Goal: Information Seeking & Learning: Learn about a topic

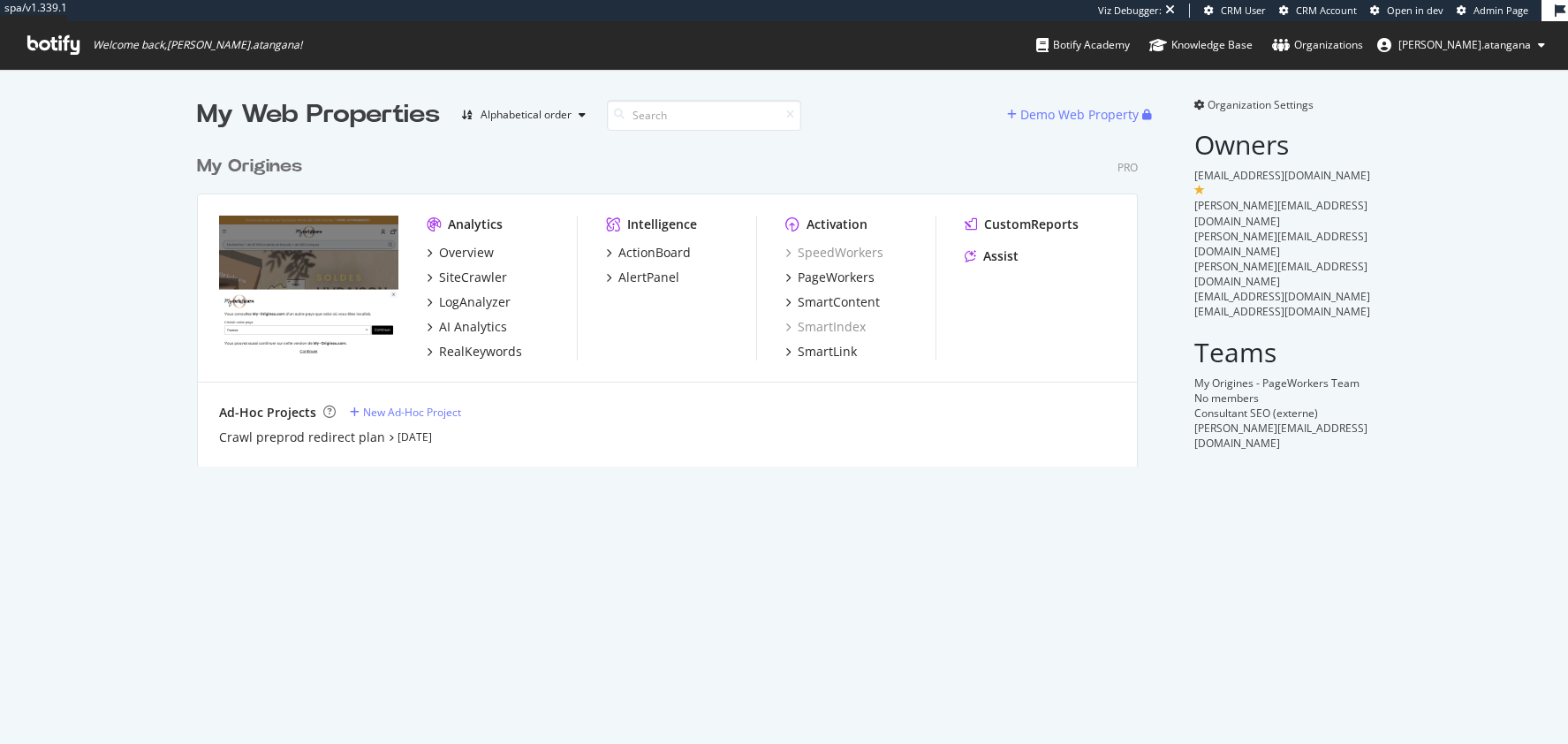
scroll to position [744, 1568]
click at [493, 302] on div "LogAnalyzer" at bounding box center [474, 303] width 71 height 18
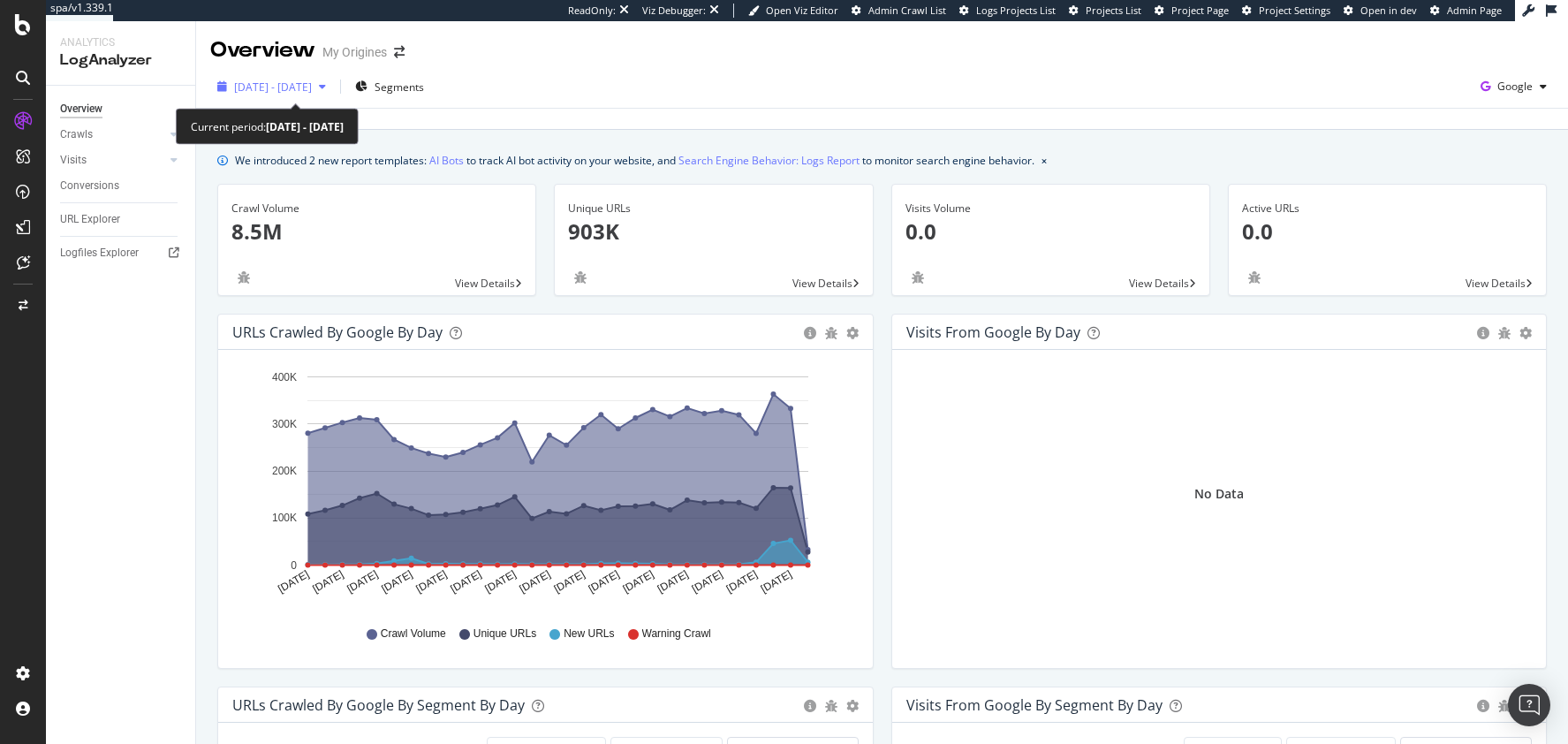
click at [333, 95] on div "[DATE] - [DATE]" at bounding box center [272, 86] width 123 height 26
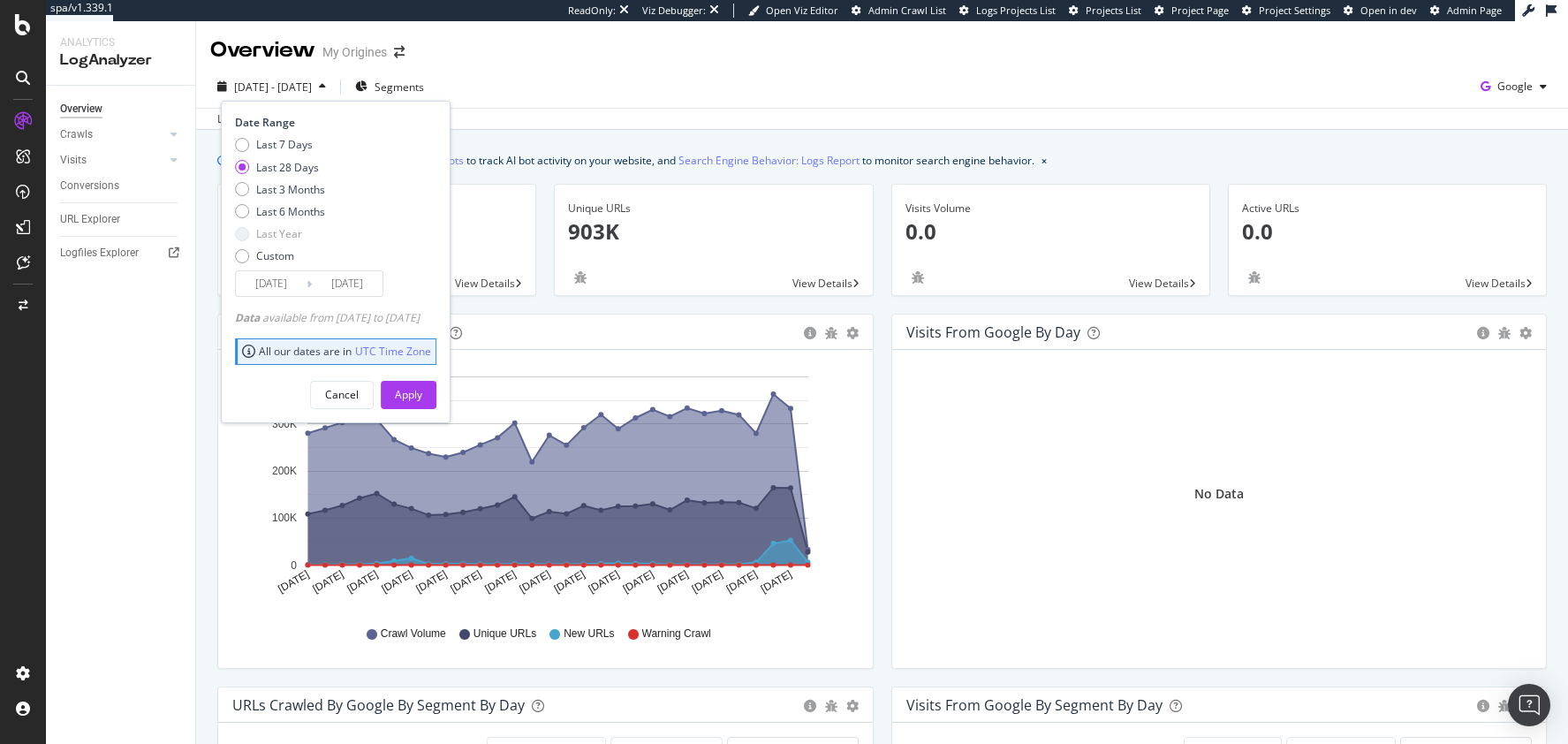
click at [906, 78] on div "[DATE] - [DATE] Segments Date Range Last 7 Days Last 28 Days Last 3 Months Last…" at bounding box center [882, 89] width 1372 height 35
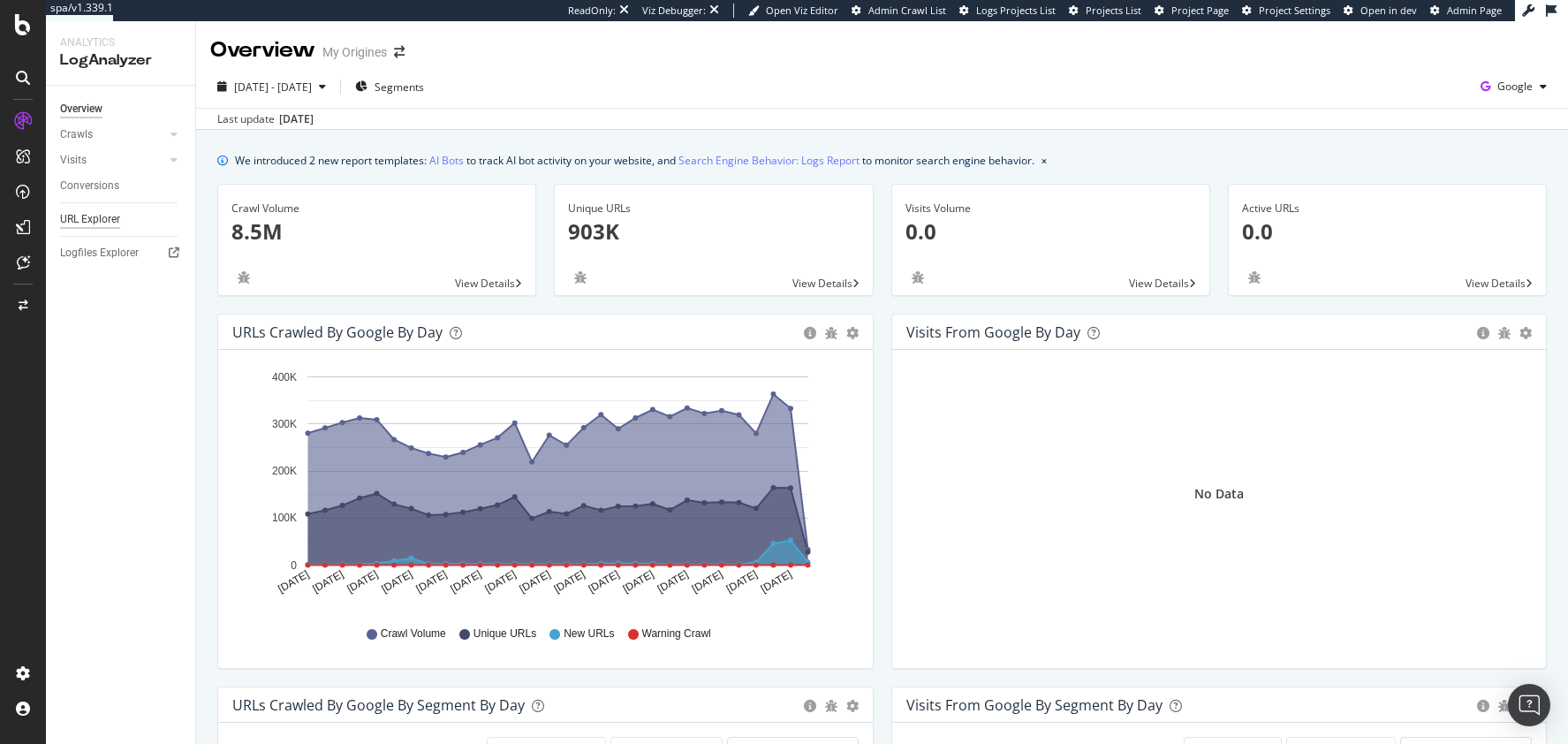
click at [85, 218] on div "URL Explorer" at bounding box center [89, 220] width 60 height 19
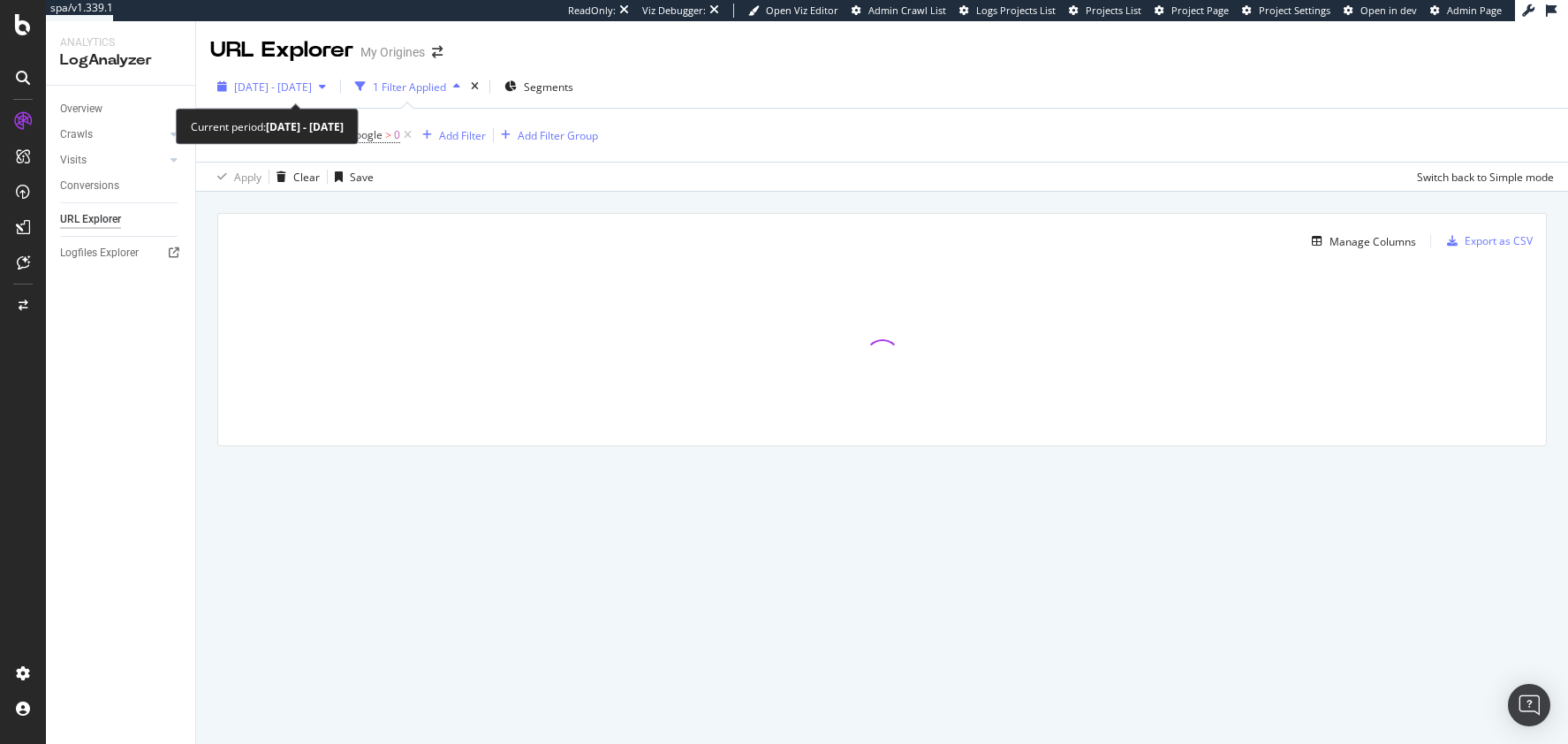
click at [286, 85] on span "[DATE] - [DATE]" at bounding box center [273, 87] width 78 height 15
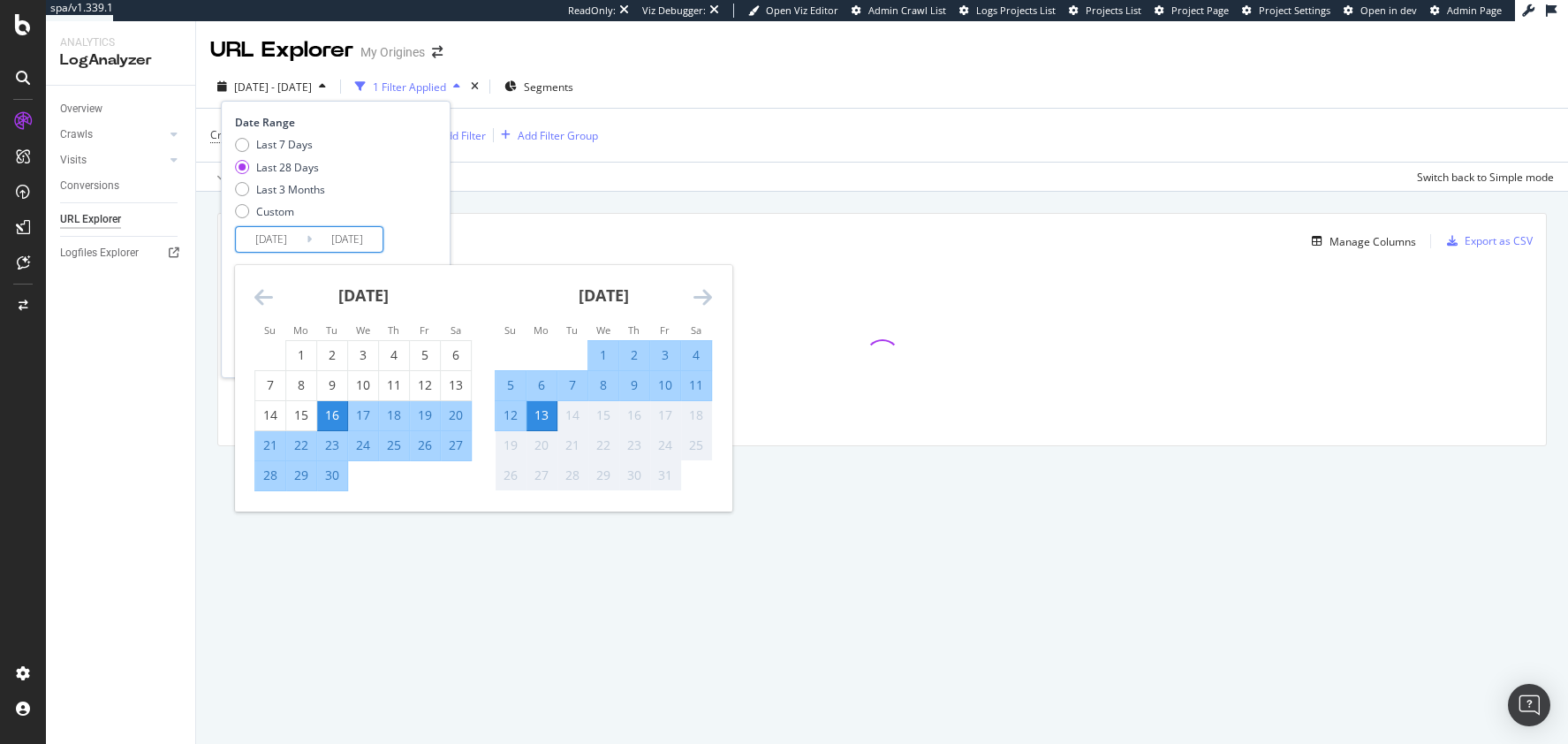
click at [289, 240] on input "[DATE]" at bounding box center [271, 239] width 70 height 24
click at [603, 349] on div "1" at bounding box center [603, 355] width 30 height 18
type input "[DATE]"
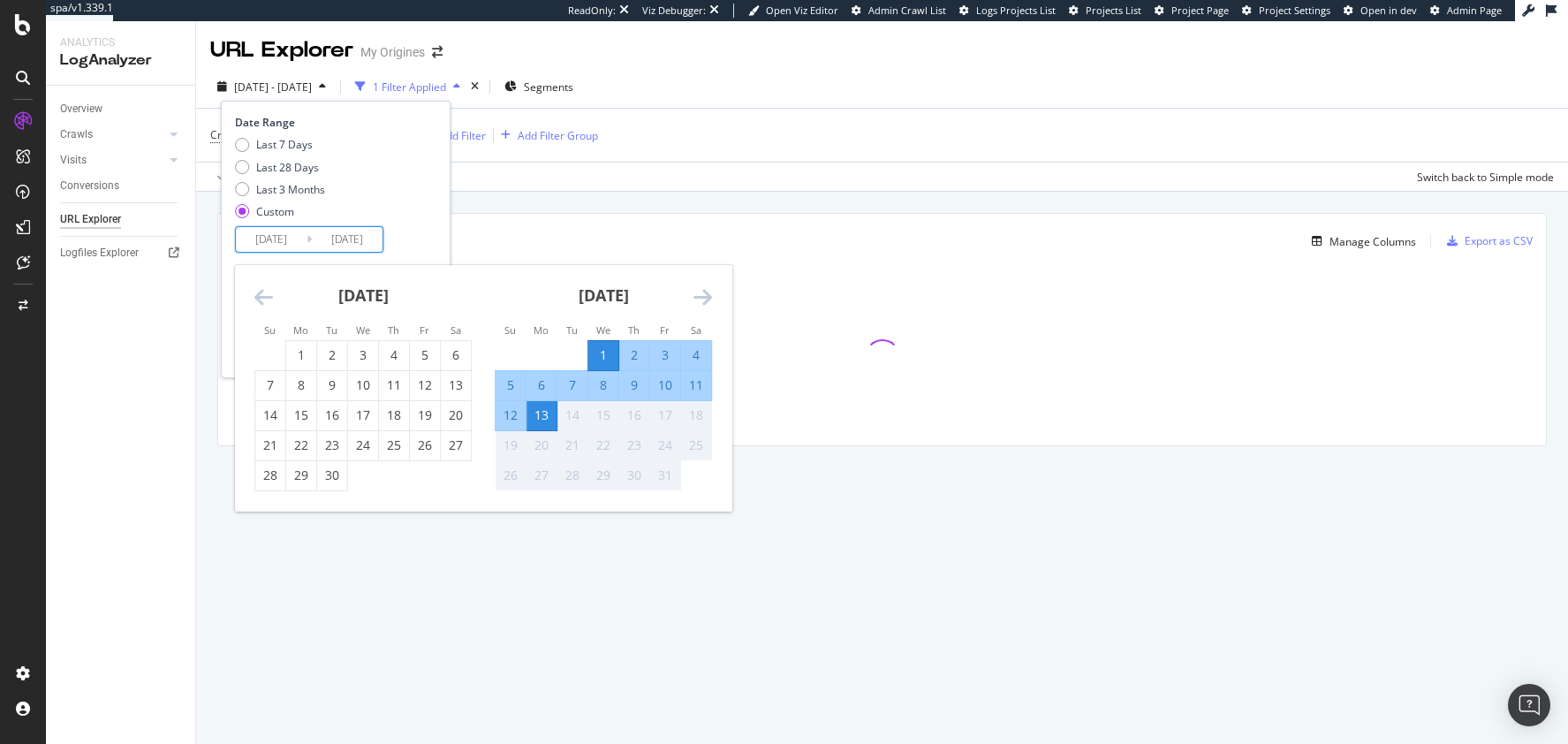
click at [540, 413] on div "13" at bounding box center [541, 416] width 30 height 18
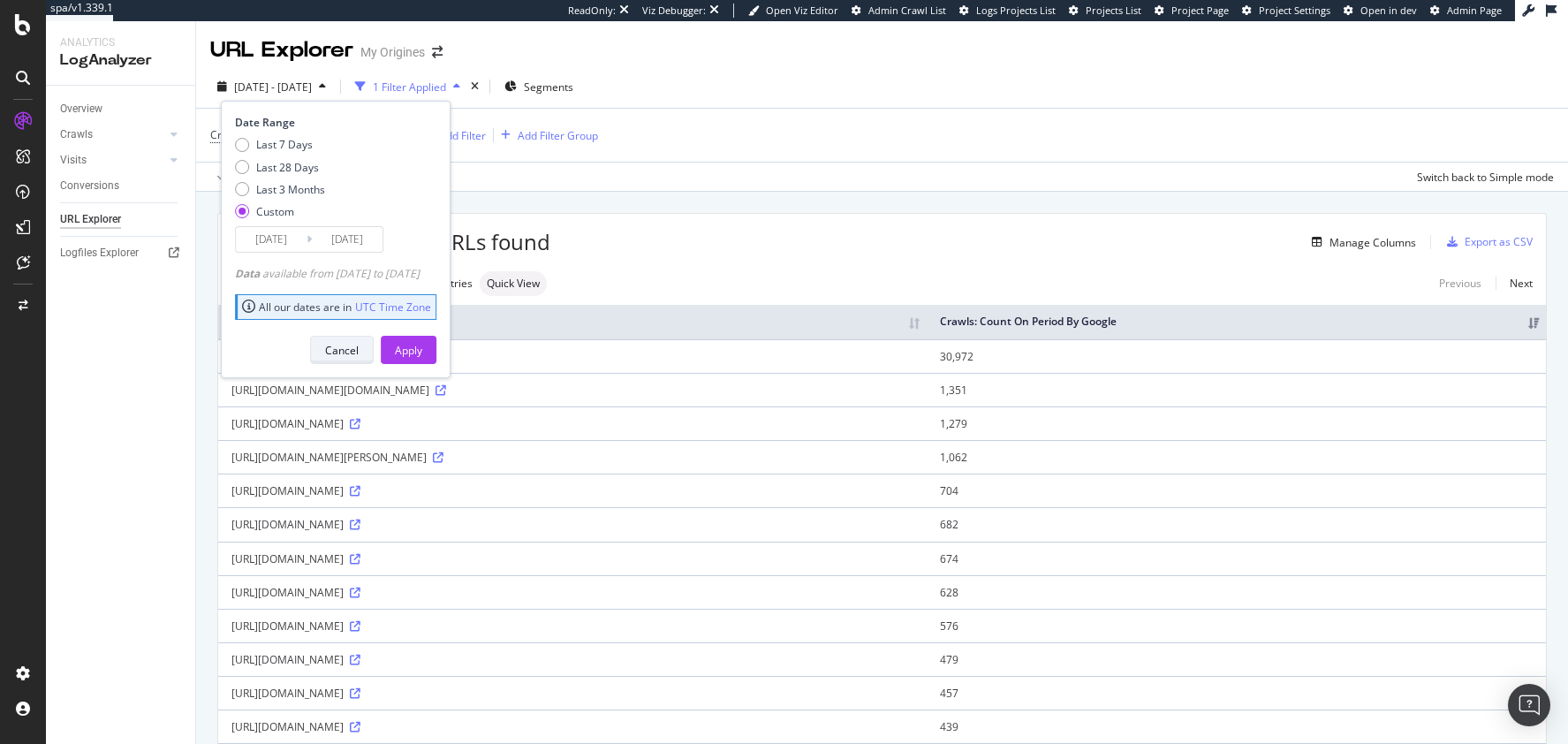
click at [359, 338] on div "Cancel" at bounding box center [342, 349] width 33 height 24
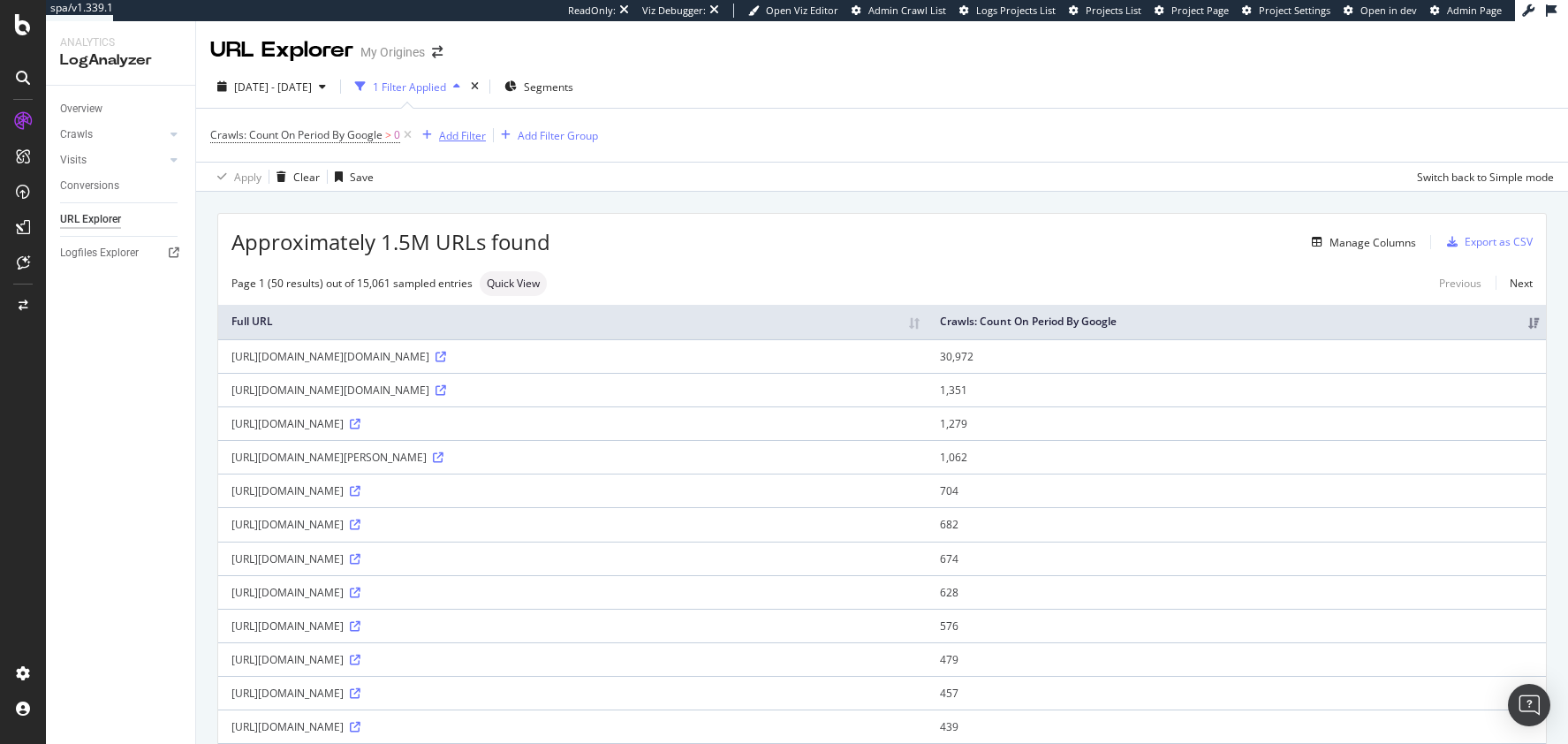
click at [460, 142] on div "Add Filter" at bounding box center [463, 136] width 47 height 15
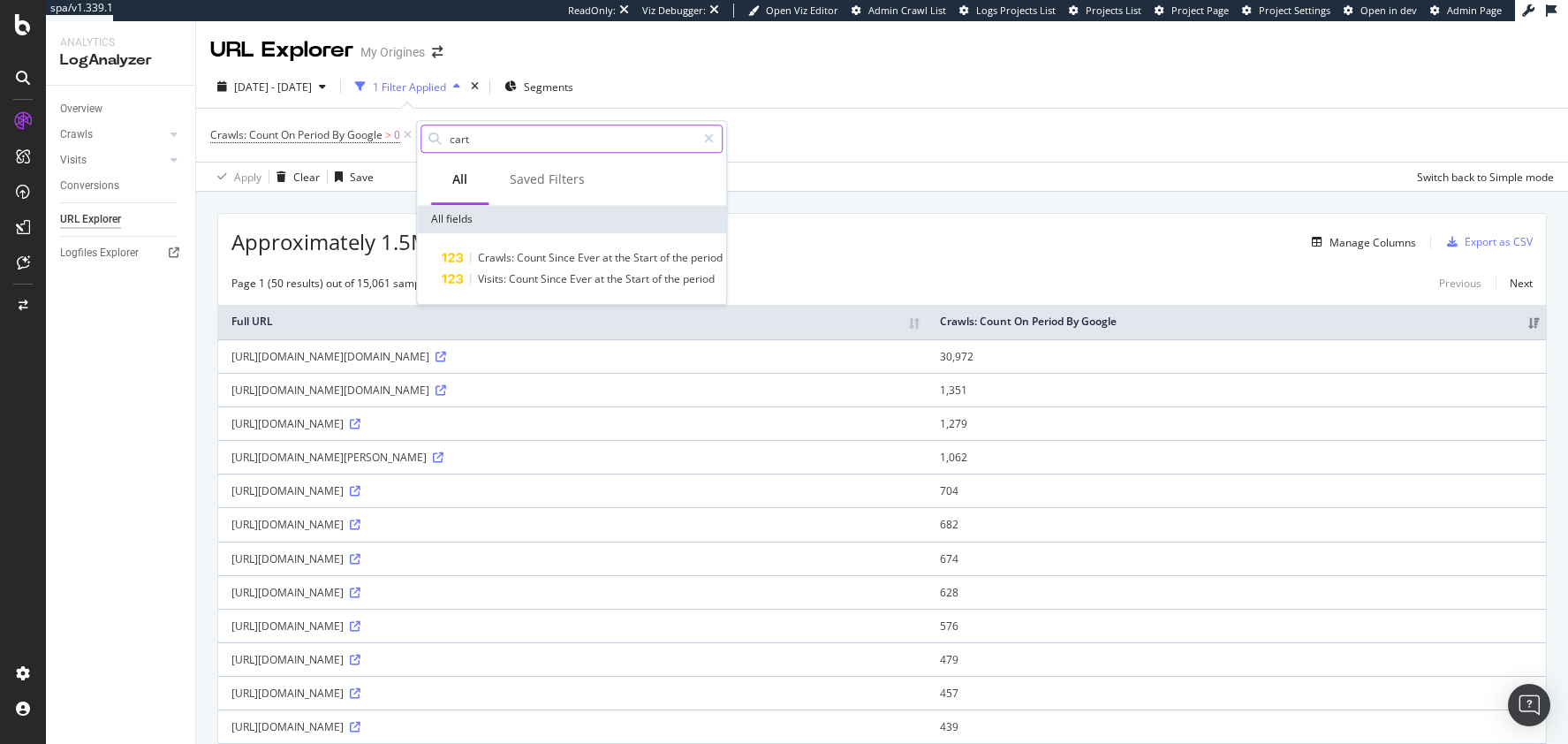
click at [484, 137] on input "cart" at bounding box center [572, 138] width 249 height 26
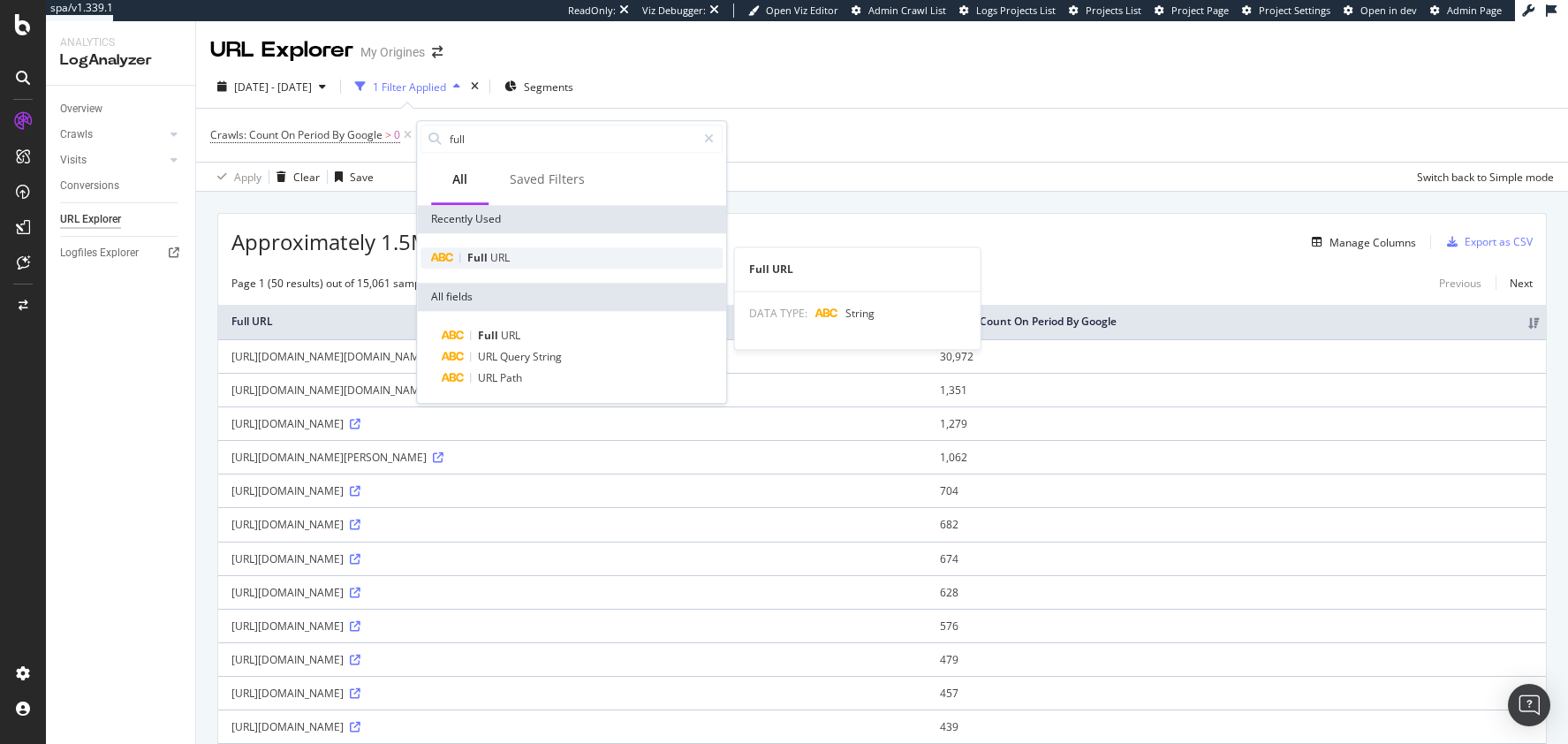
type input "full"
click at [481, 257] on span "Full" at bounding box center [478, 258] width 23 height 15
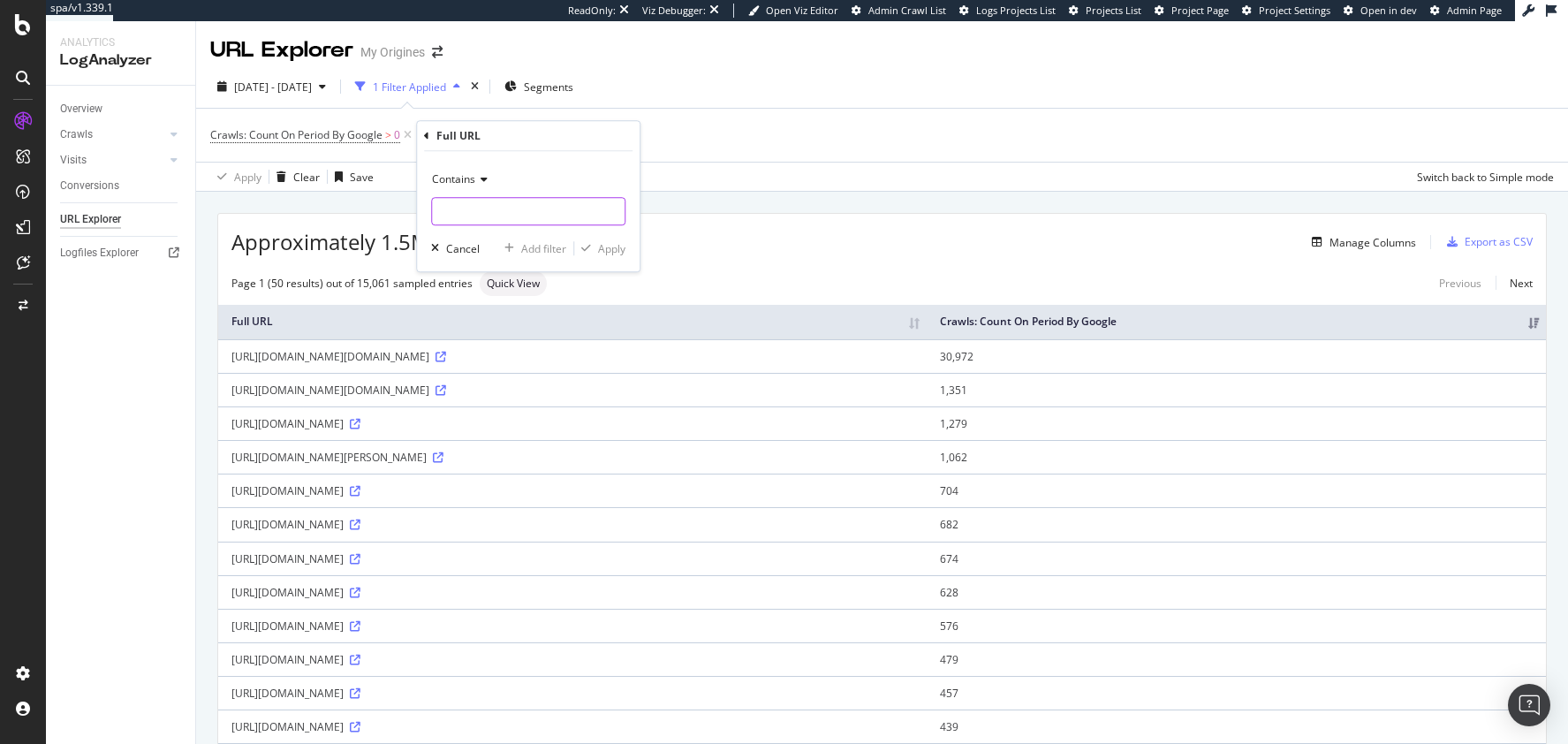
click at [482, 208] on input "text" at bounding box center [528, 211] width 192 height 28
type input "cart"
click at [592, 254] on div "Apply" at bounding box center [599, 249] width 52 height 16
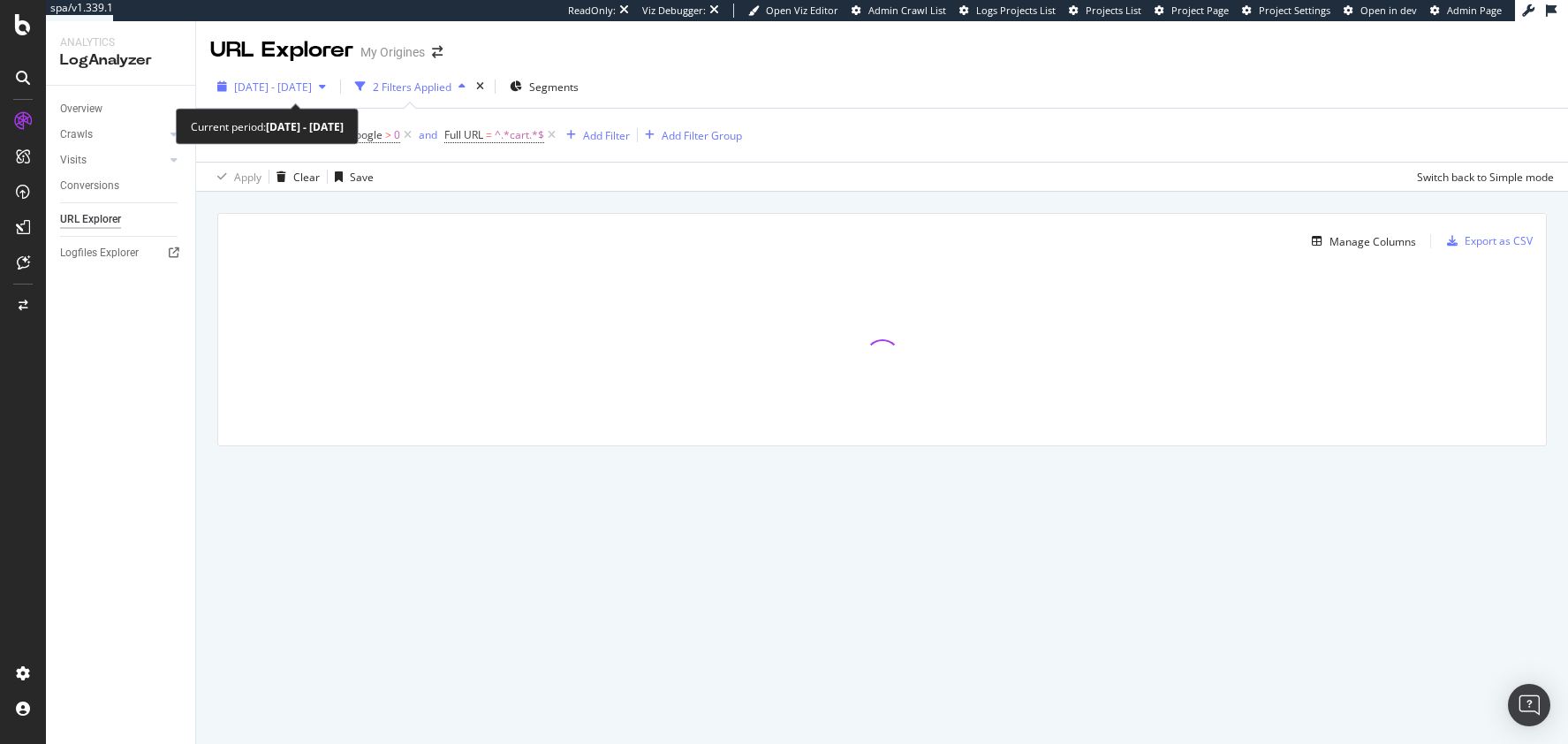
click at [312, 88] on span "[DATE] - [DATE]" at bounding box center [273, 87] width 78 height 15
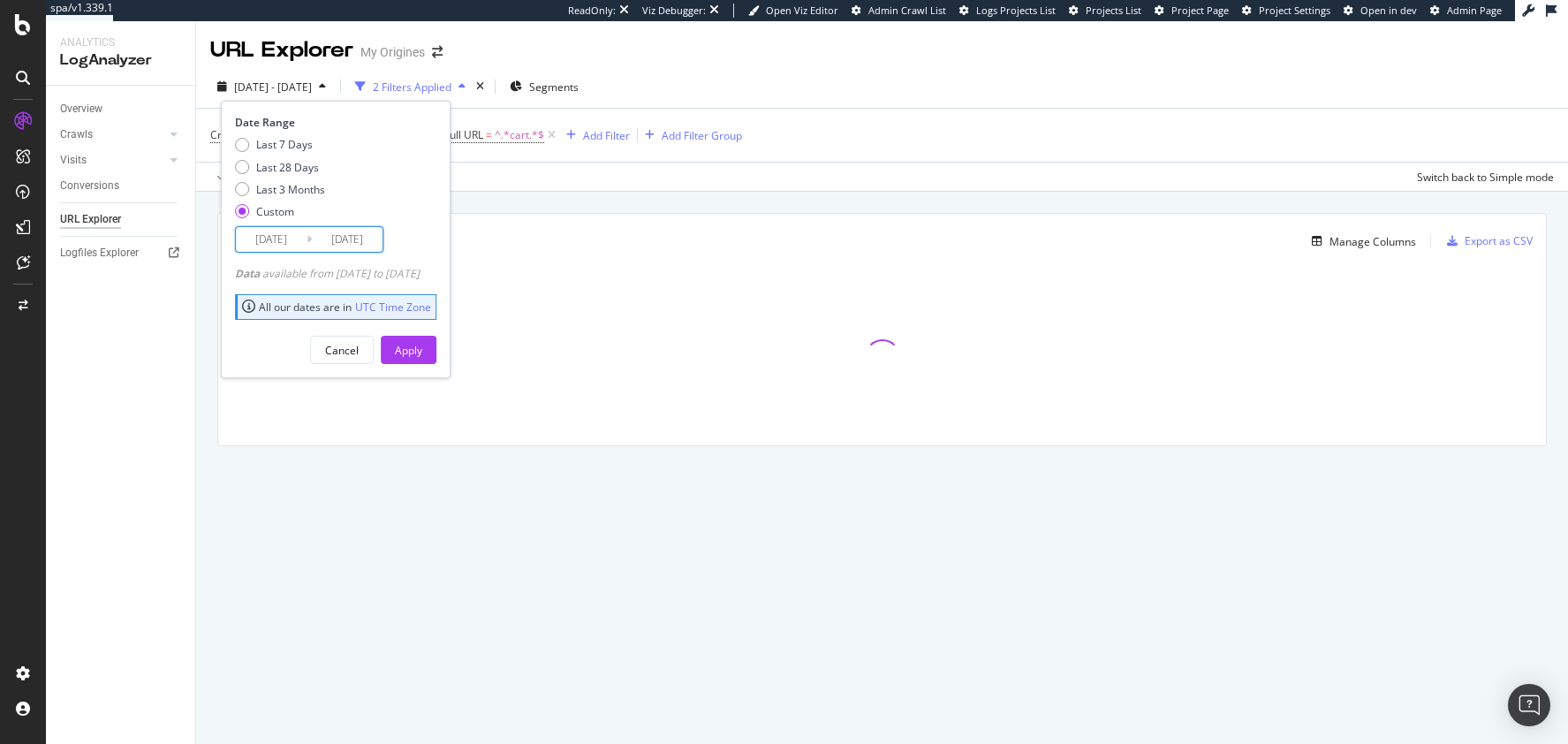
click at [284, 229] on input "[DATE]" at bounding box center [271, 239] width 70 height 24
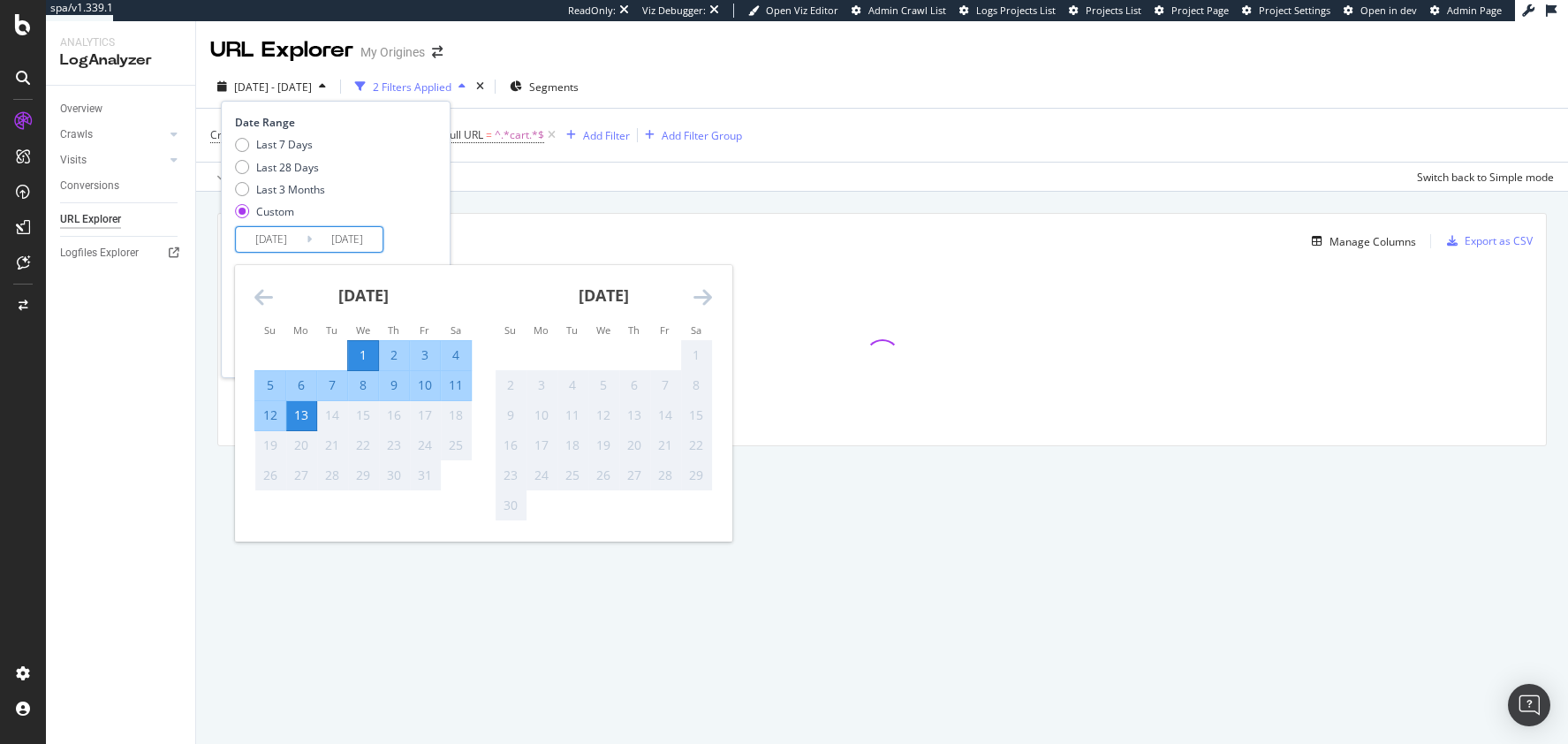
click at [358, 355] on div "1" at bounding box center [362, 355] width 30 height 18
click at [432, 243] on div "Date Range Last 7 Days Last 28 Days Last 3 Months Custom [DATE] Navigate forwar…" at bounding box center [333, 184] width 197 height 138
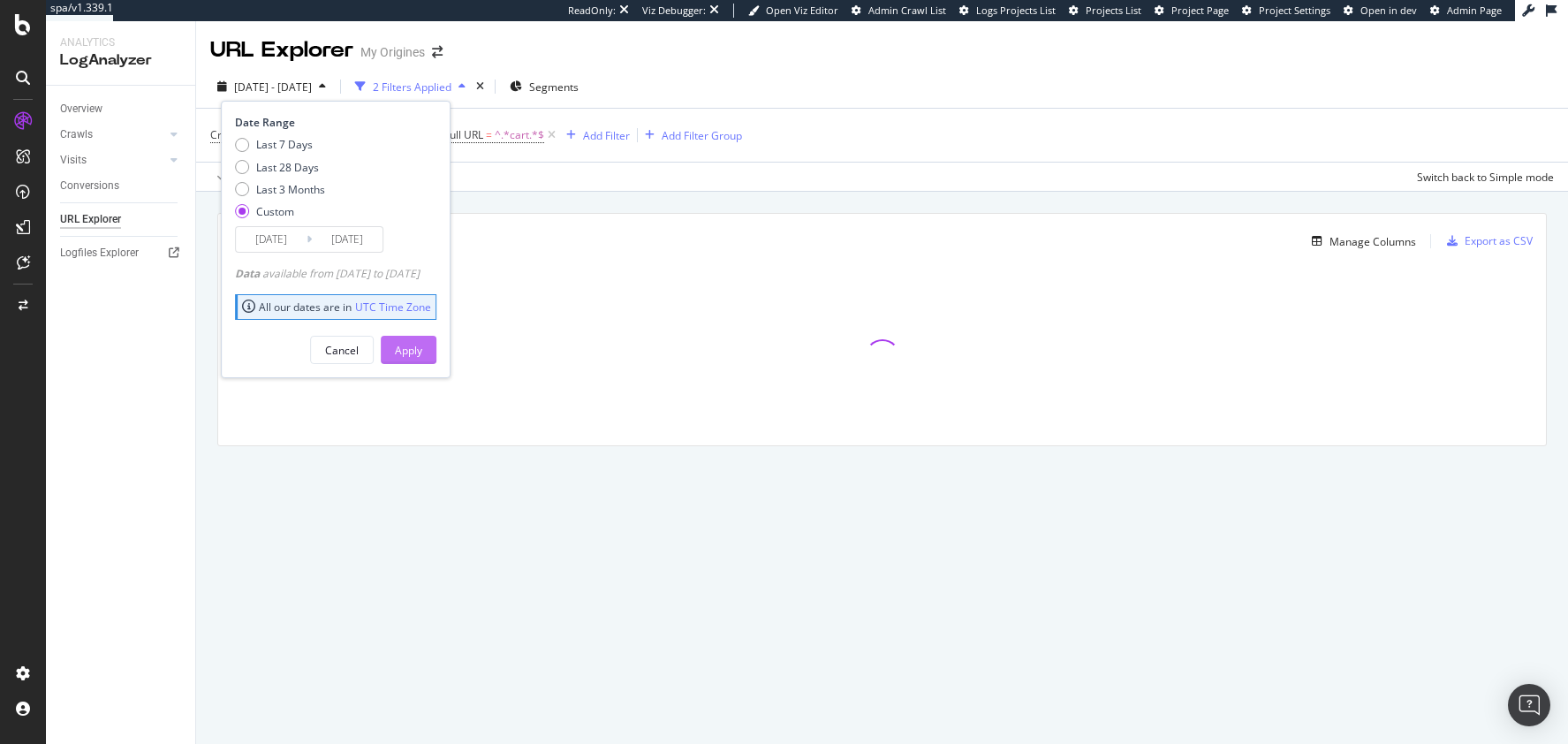
click at [422, 345] on div "Apply" at bounding box center [408, 350] width 27 height 15
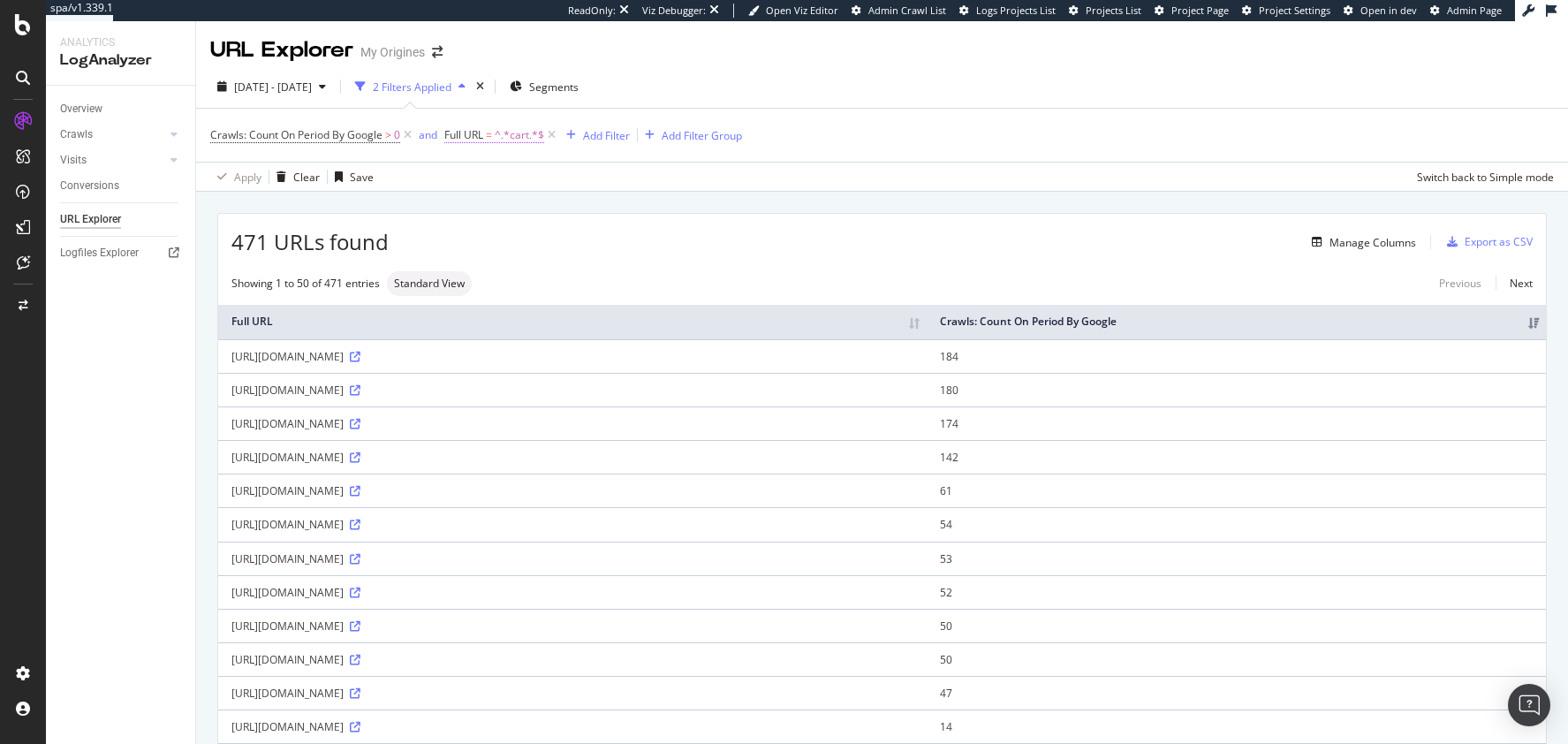
click at [516, 139] on span "^.*cart.*$" at bounding box center [519, 135] width 50 height 24
click at [468, 208] on input "cart" at bounding box center [544, 208] width 167 height 28
type input "/cart"
click at [632, 251] on div "Apply" at bounding box center [641, 245] width 27 height 15
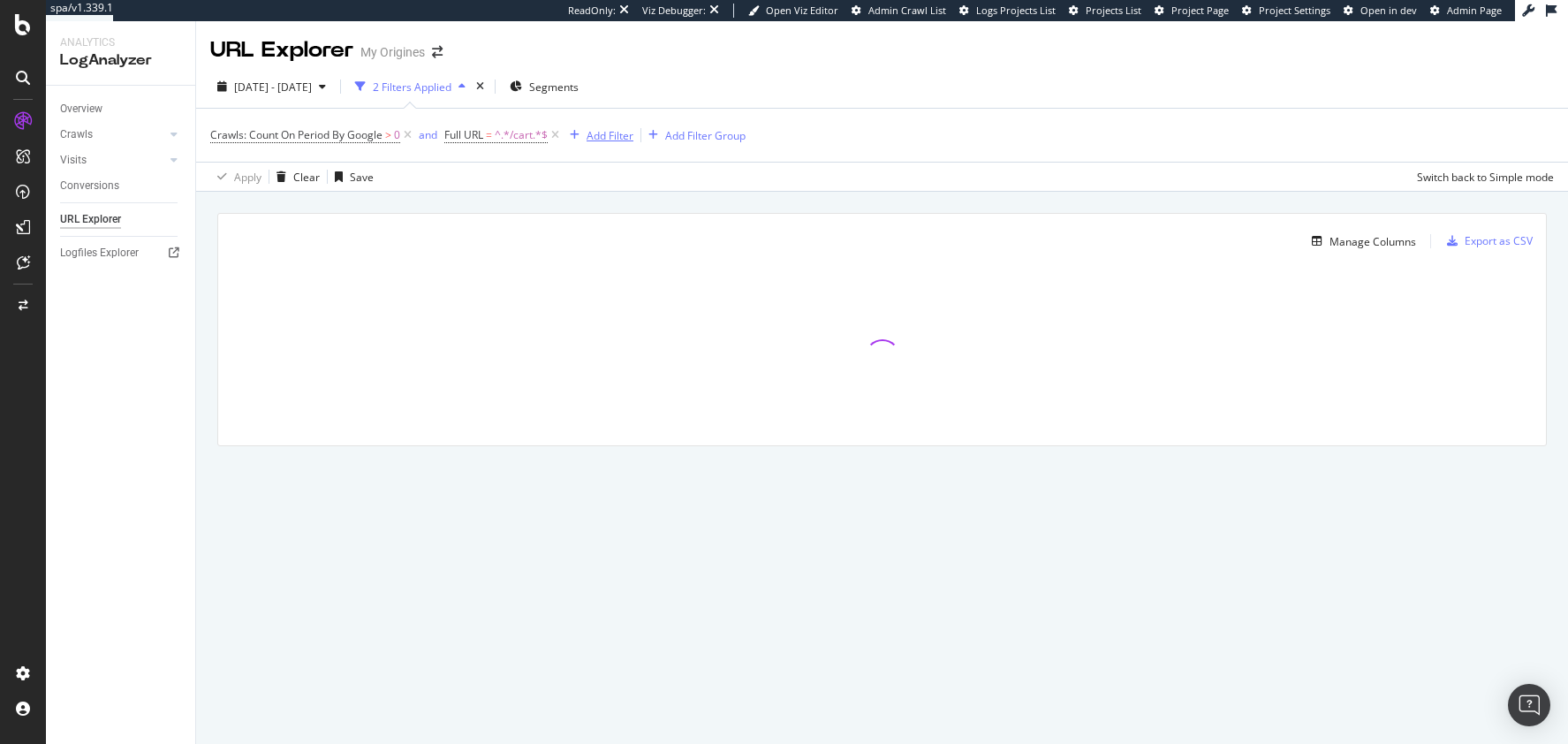
click at [607, 137] on div "Add Filter" at bounding box center [610, 136] width 47 height 15
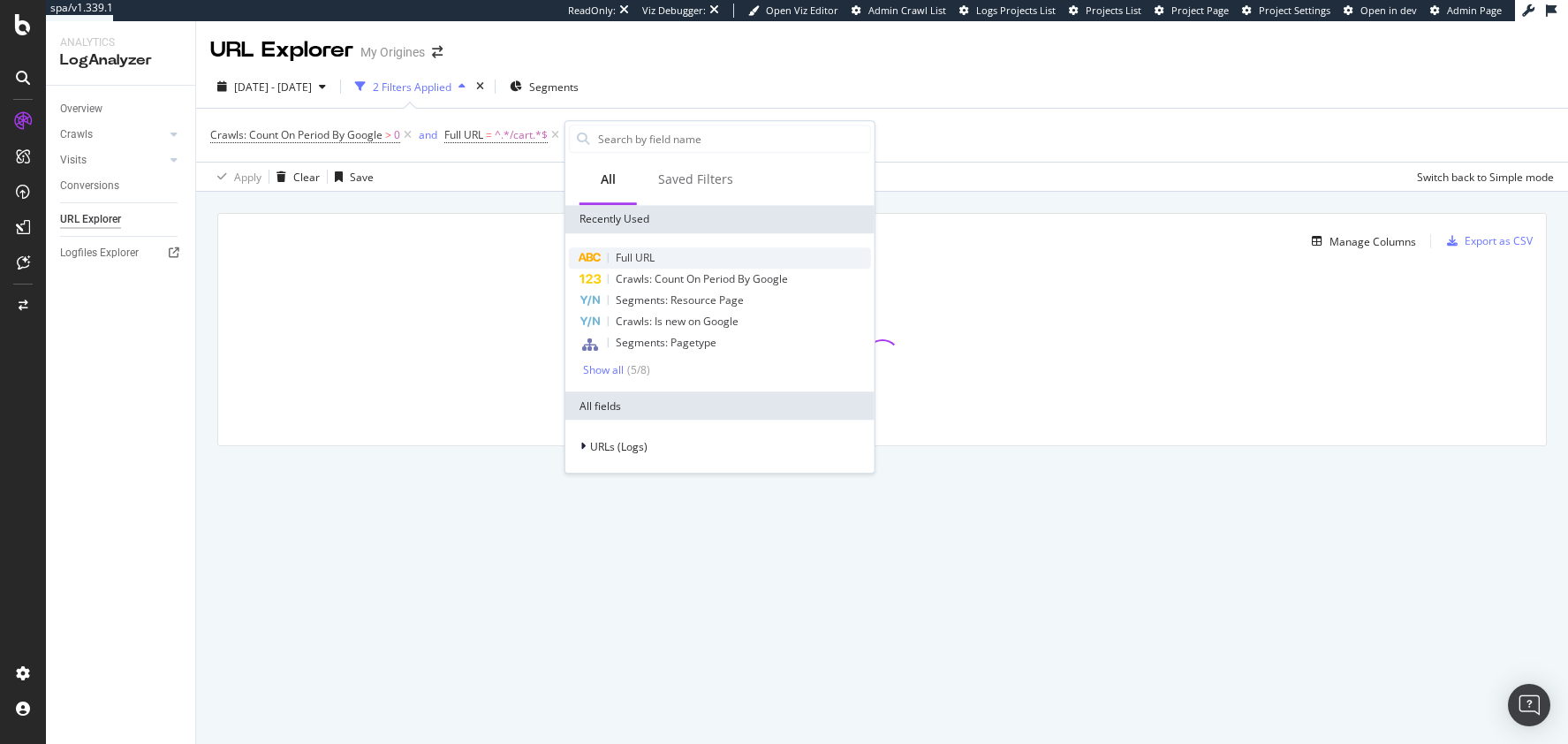
click at [638, 254] on span "Full URL" at bounding box center [634, 258] width 39 height 15
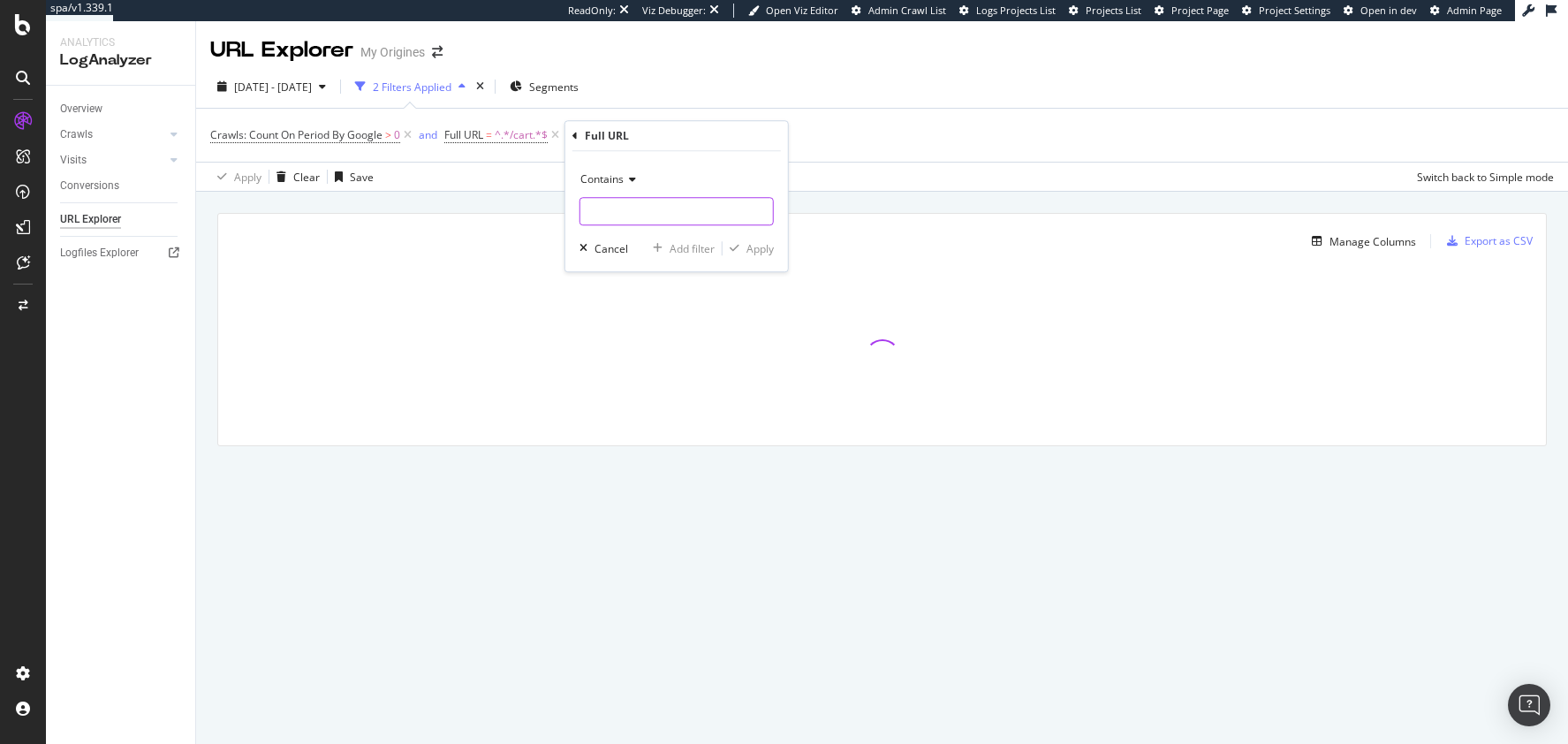
click at [617, 216] on input "text" at bounding box center [676, 211] width 192 height 28
type input "/checkout"
click at [743, 250] on div "button" at bounding box center [735, 249] width 23 height 11
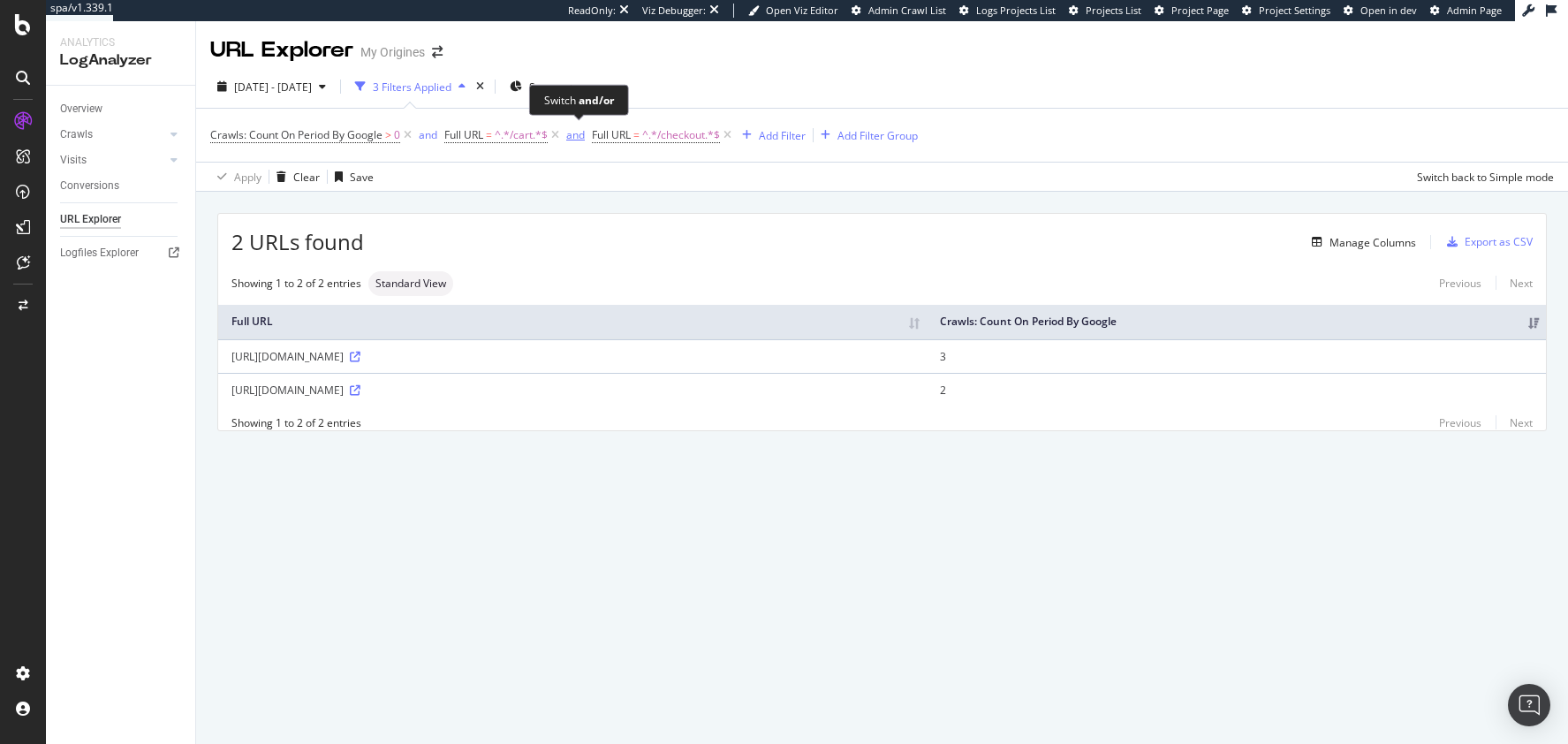
click at [583, 136] on div "and" at bounding box center [576, 135] width 19 height 15
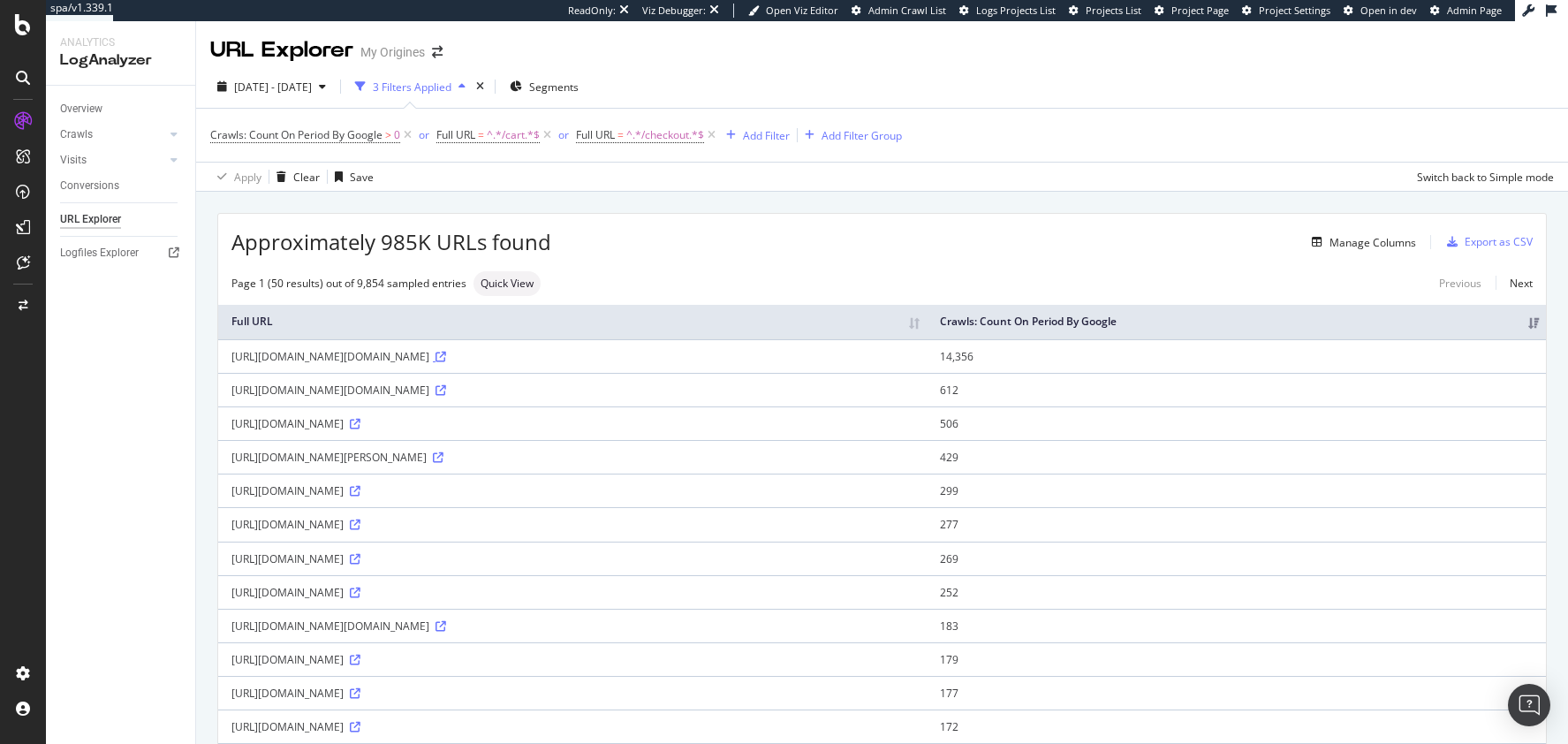
click at [446, 363] on icon at bounding box center [441, 357] width 11 height 11
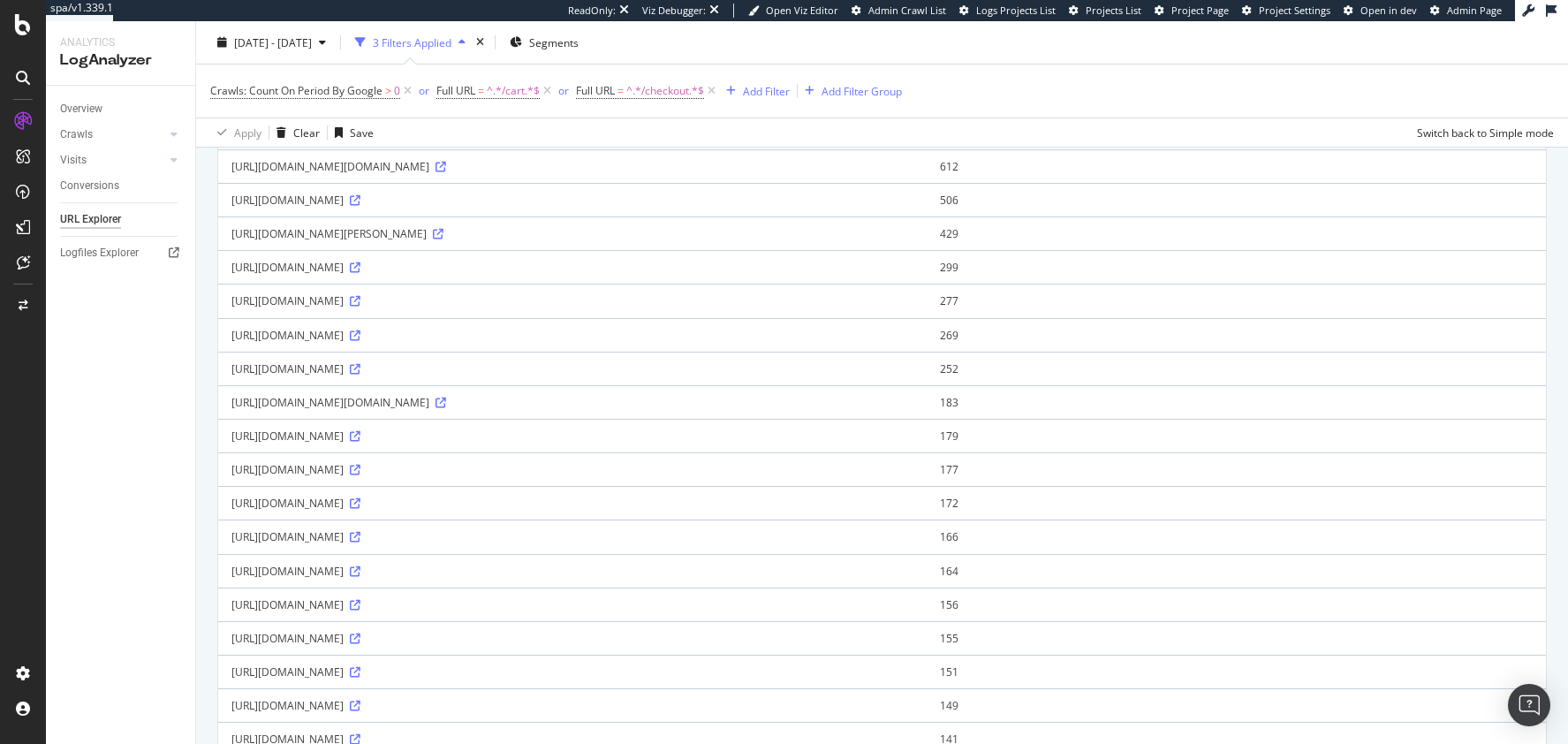
scroll to position [252, 0]
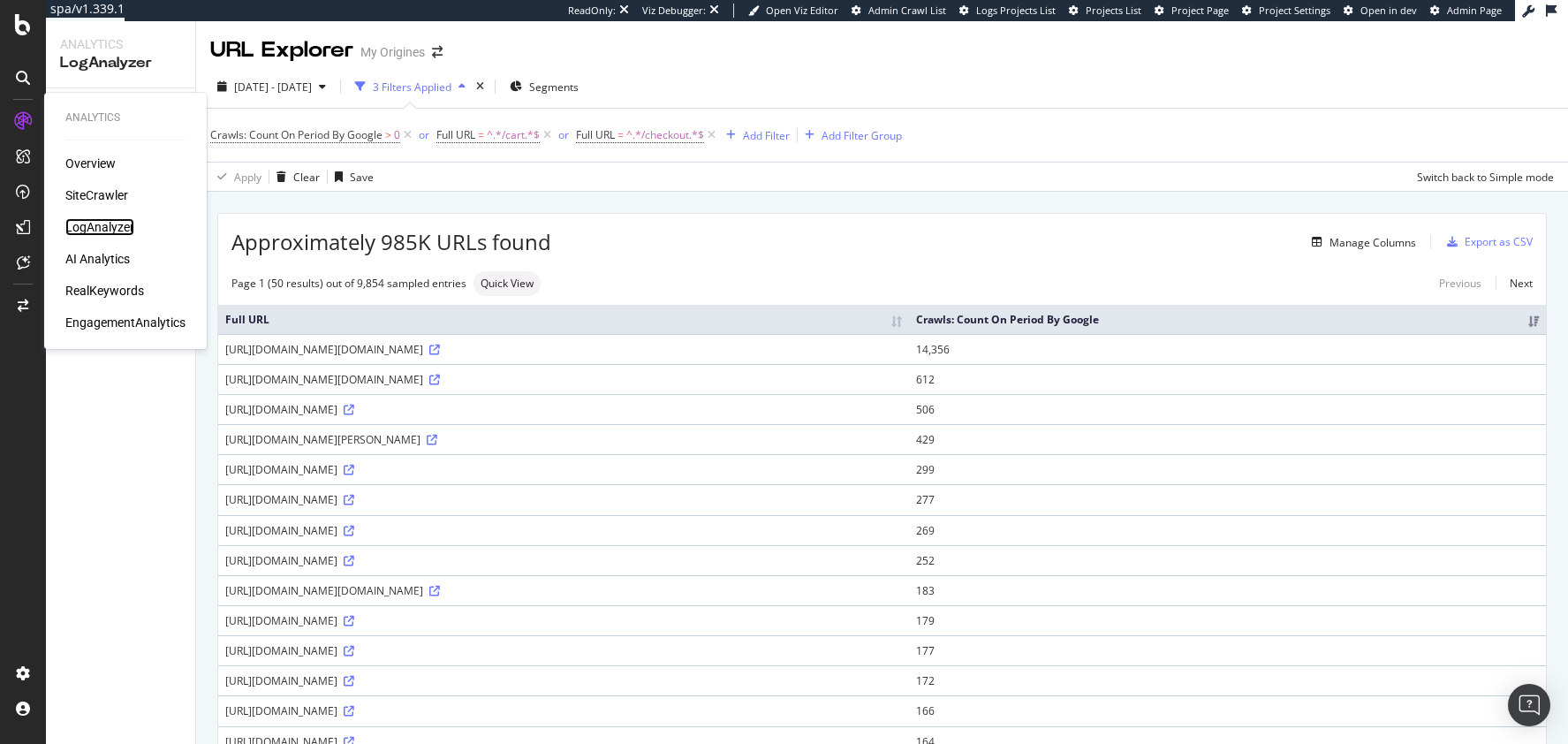
click at [103, 225] on div "LogAnalyzer" at bounding box center [99, 227] width 69 height 18
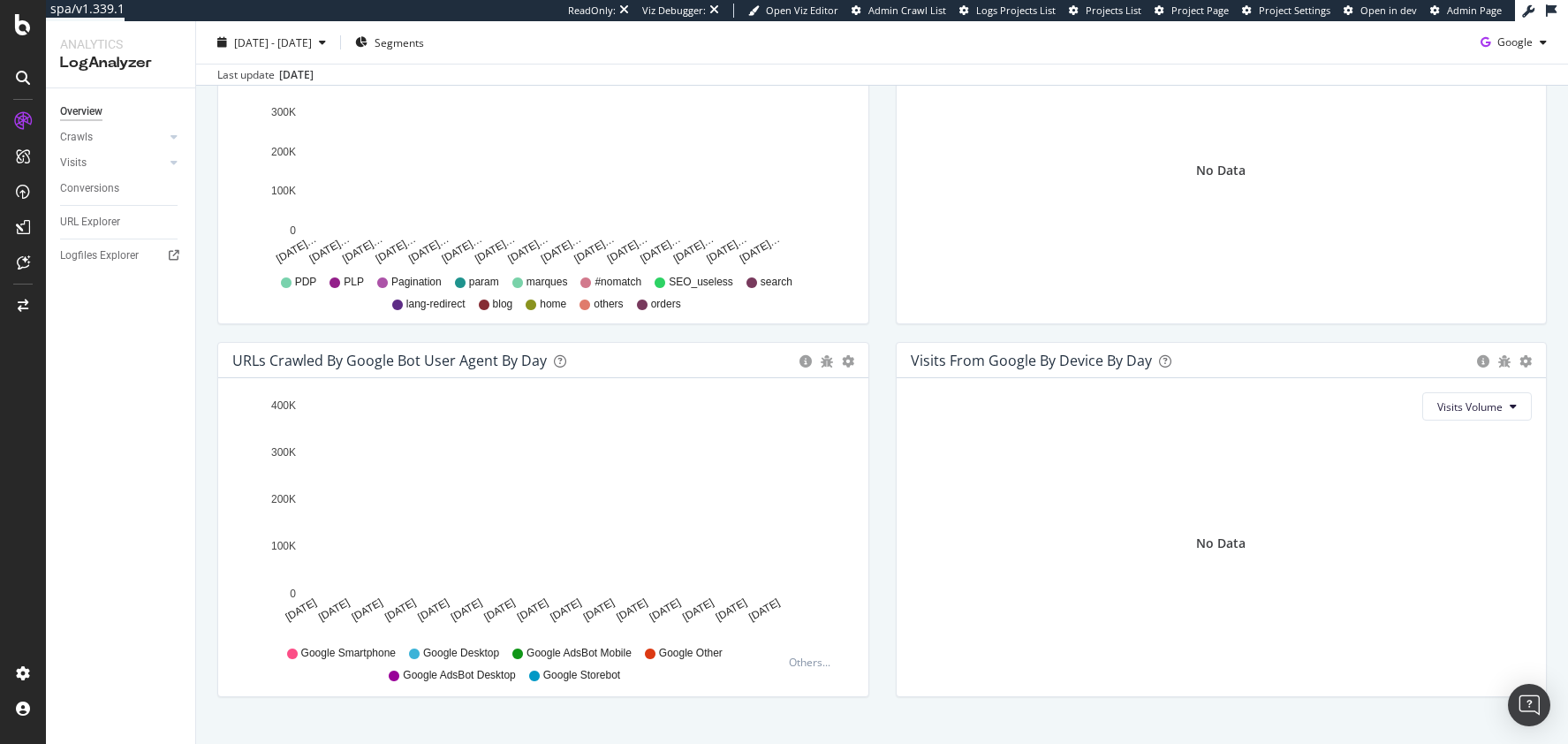
scroll to position [721, 0]
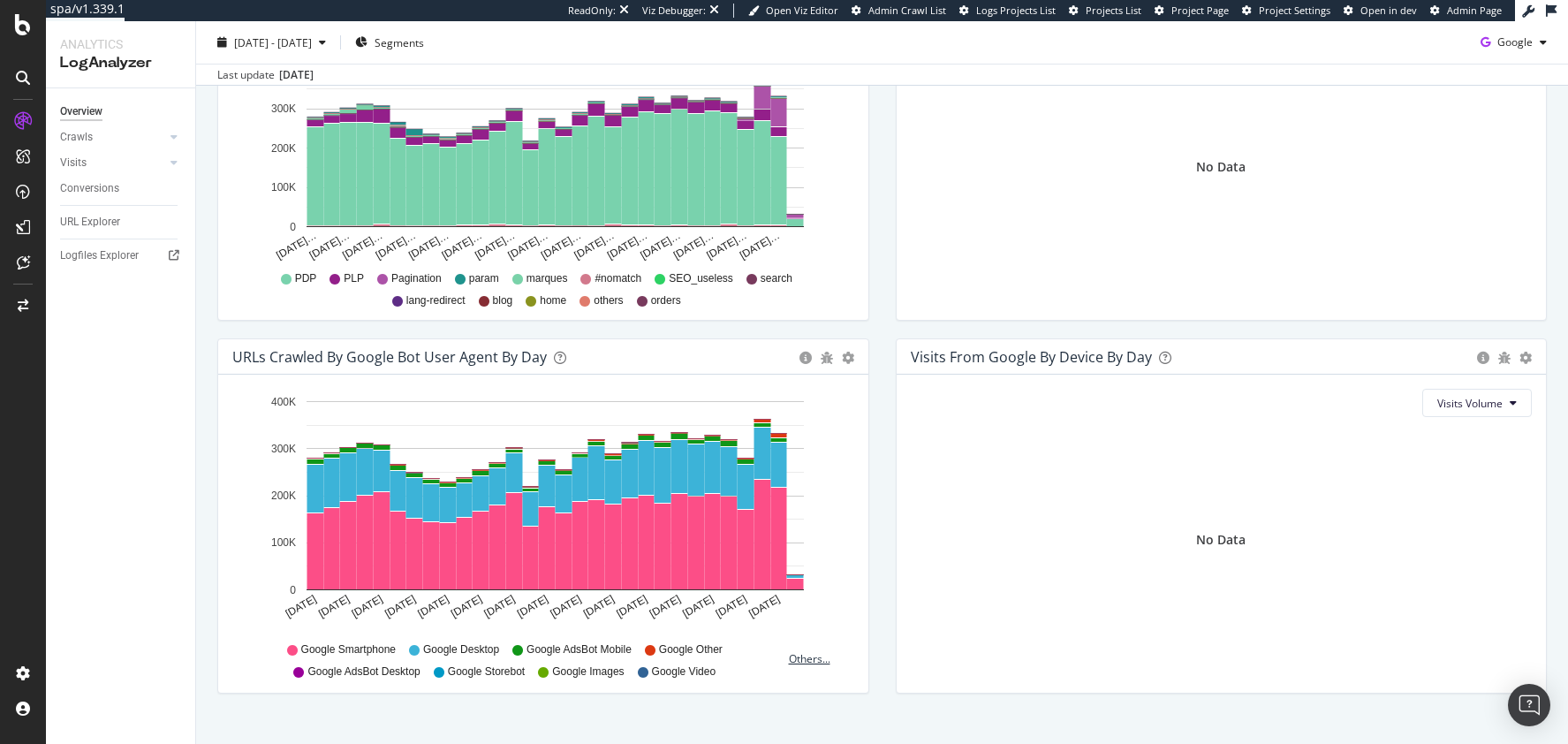
click at [800, 595] on div "Others..." at bounding box center [813, 658] width 50 height 15
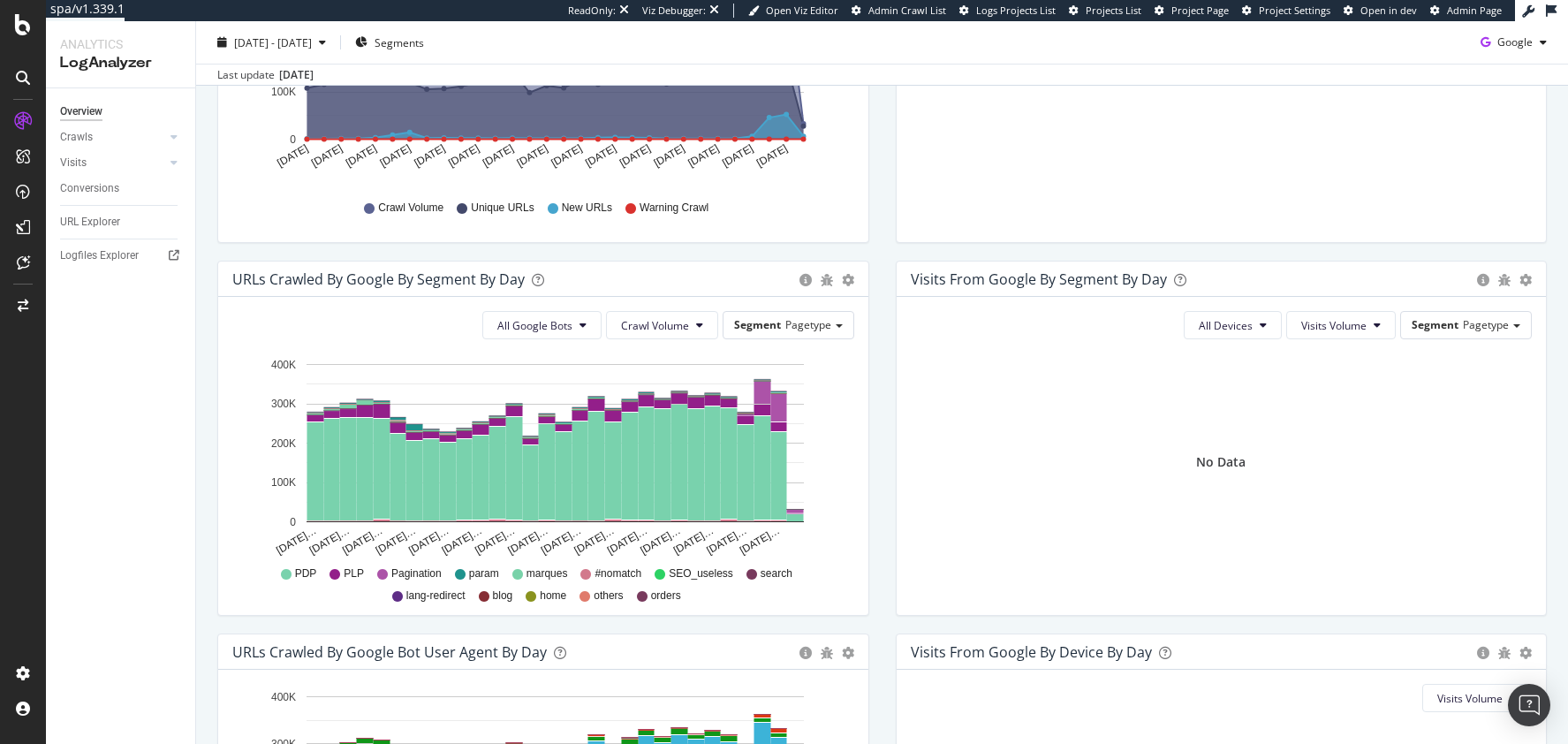
scroll to position [279, 0]
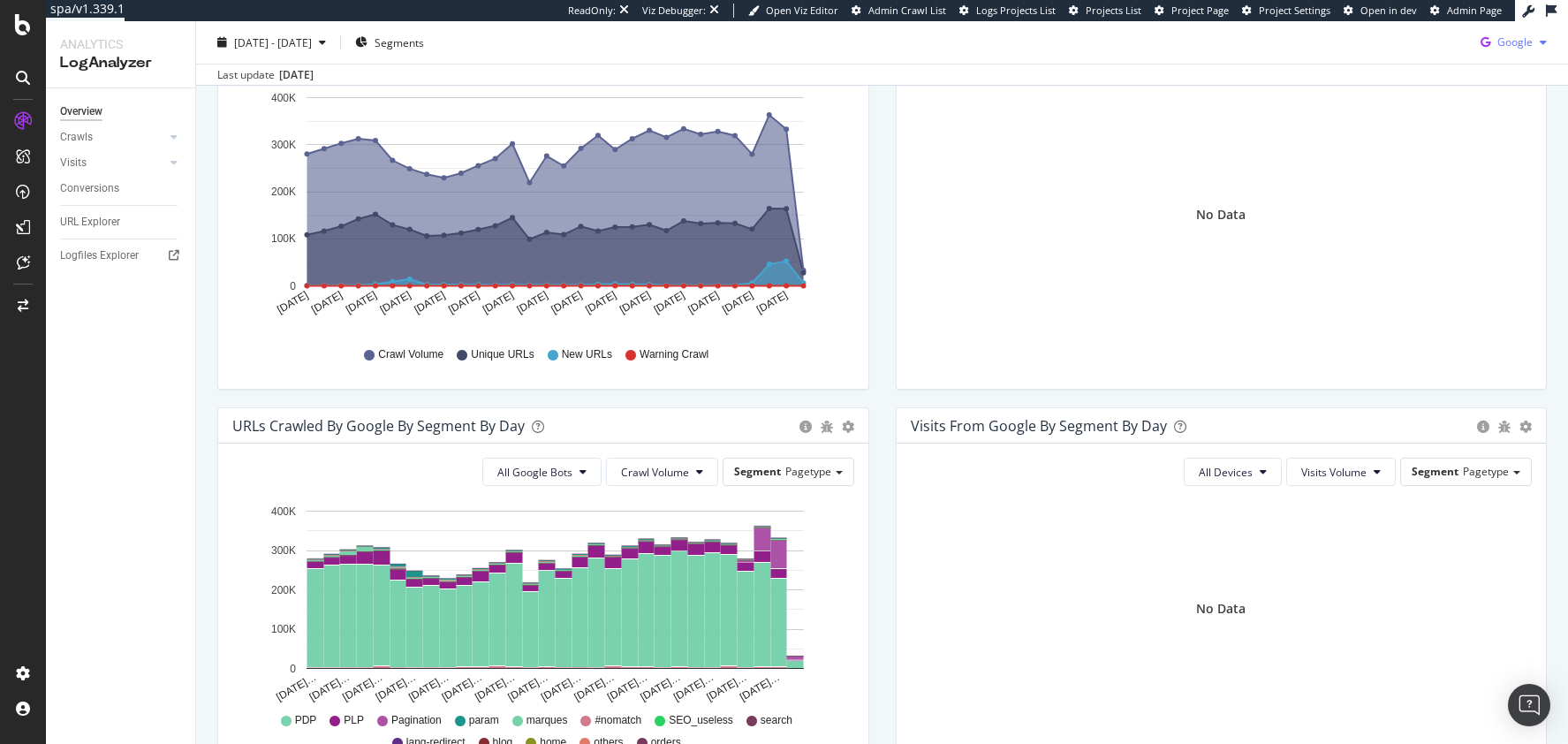
click at [1253, 42] on span "Google" at bounding box center [1515, 42] width 35 height 15
click at [1253, 180] on span "Other AI Bots" at bounding box center [1516, 175] width 65 height 16
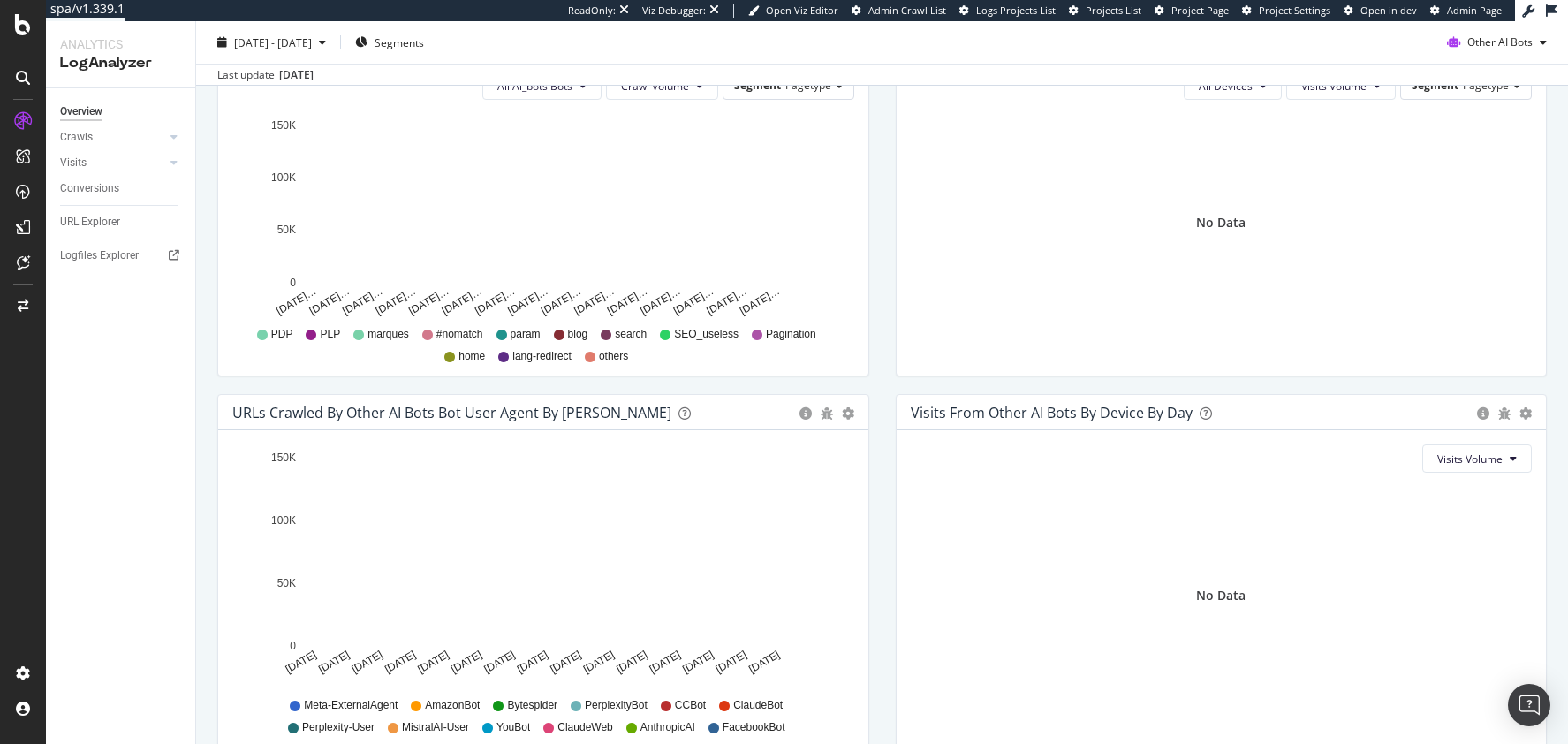
scroll to position [642, 0]
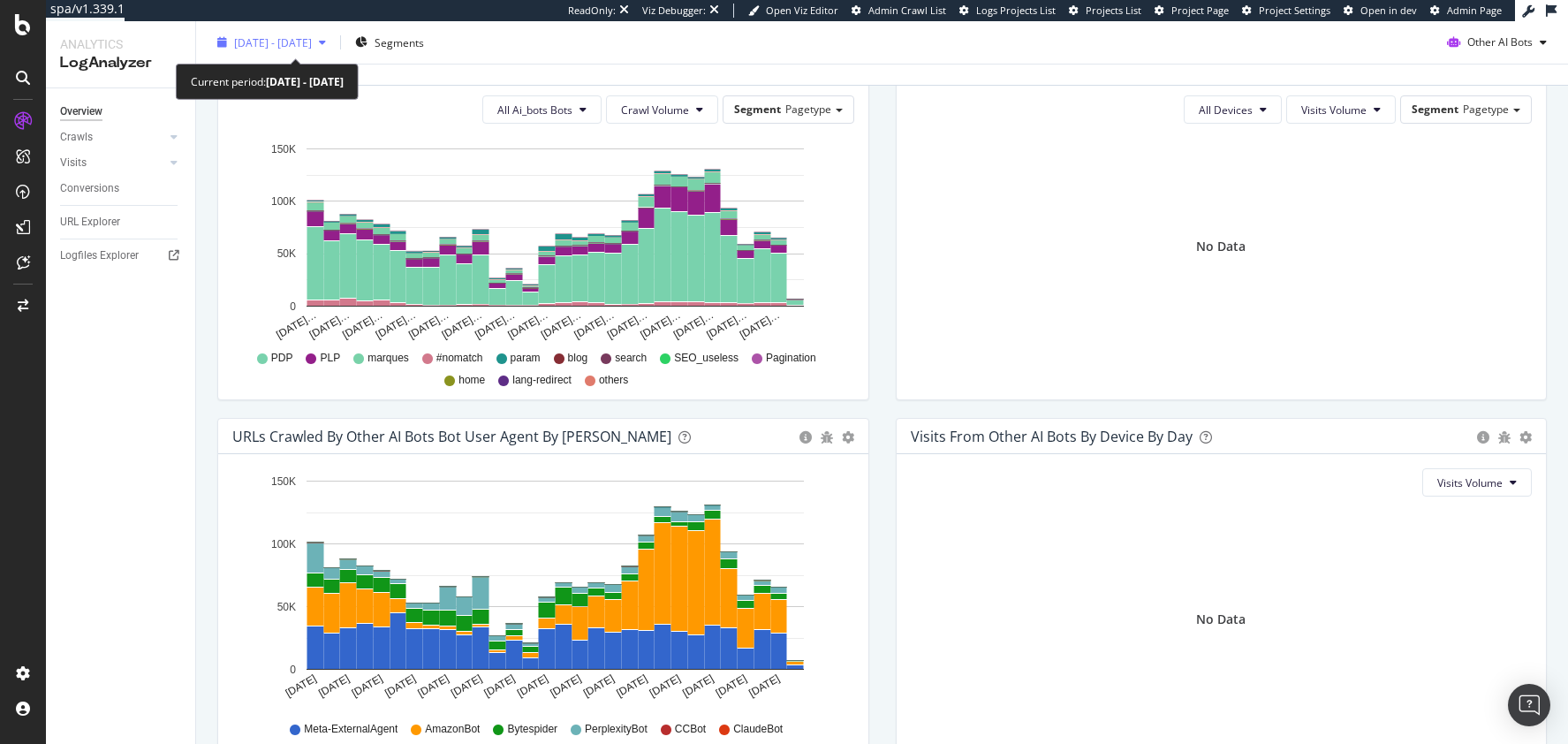
click at [312, 37] on span "[DATE] - [DATE]" at bounding box center [273, 42] width 78 height 15
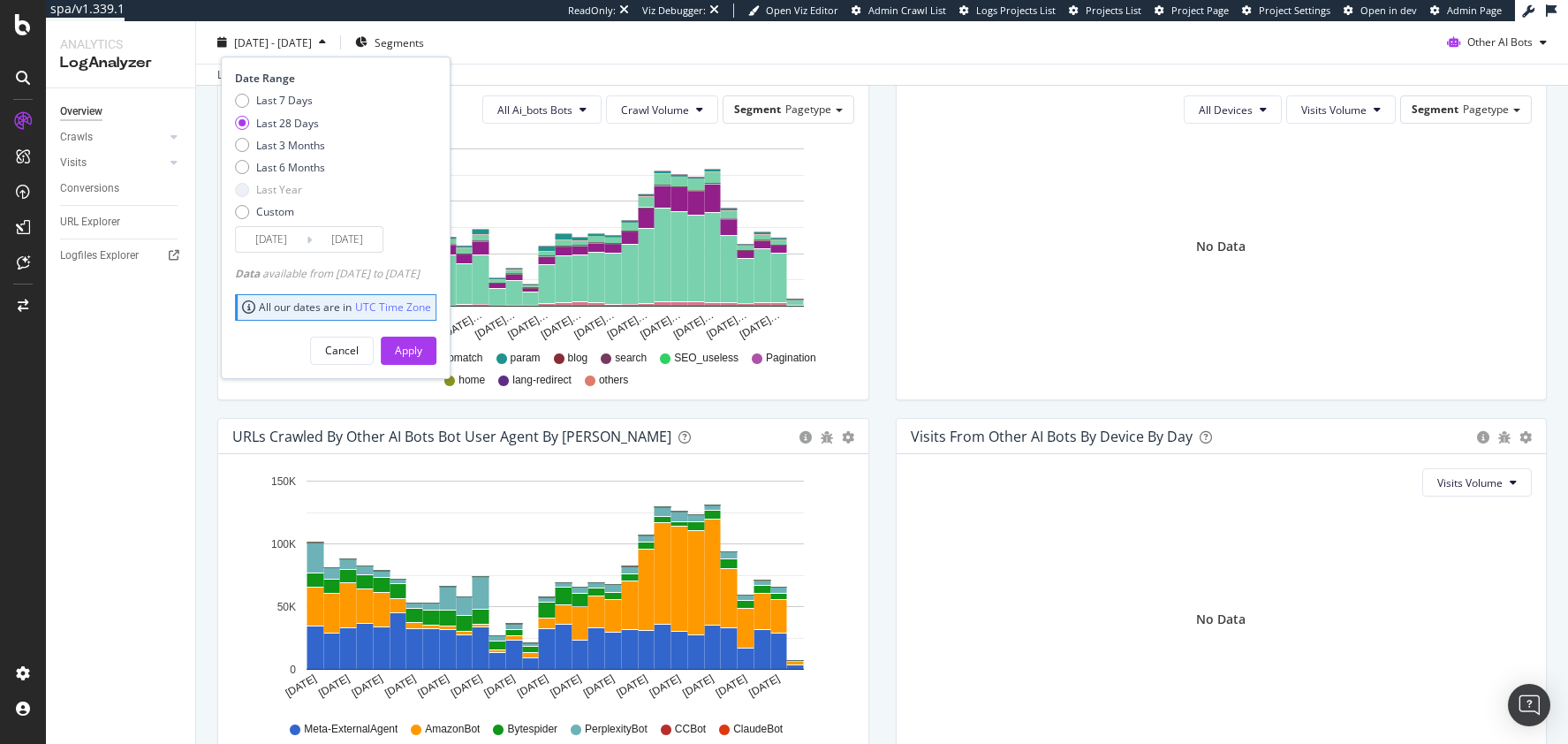
click at [278, 244] on input "[DATE]" at bounding box center [271, 239] width 70 height 24
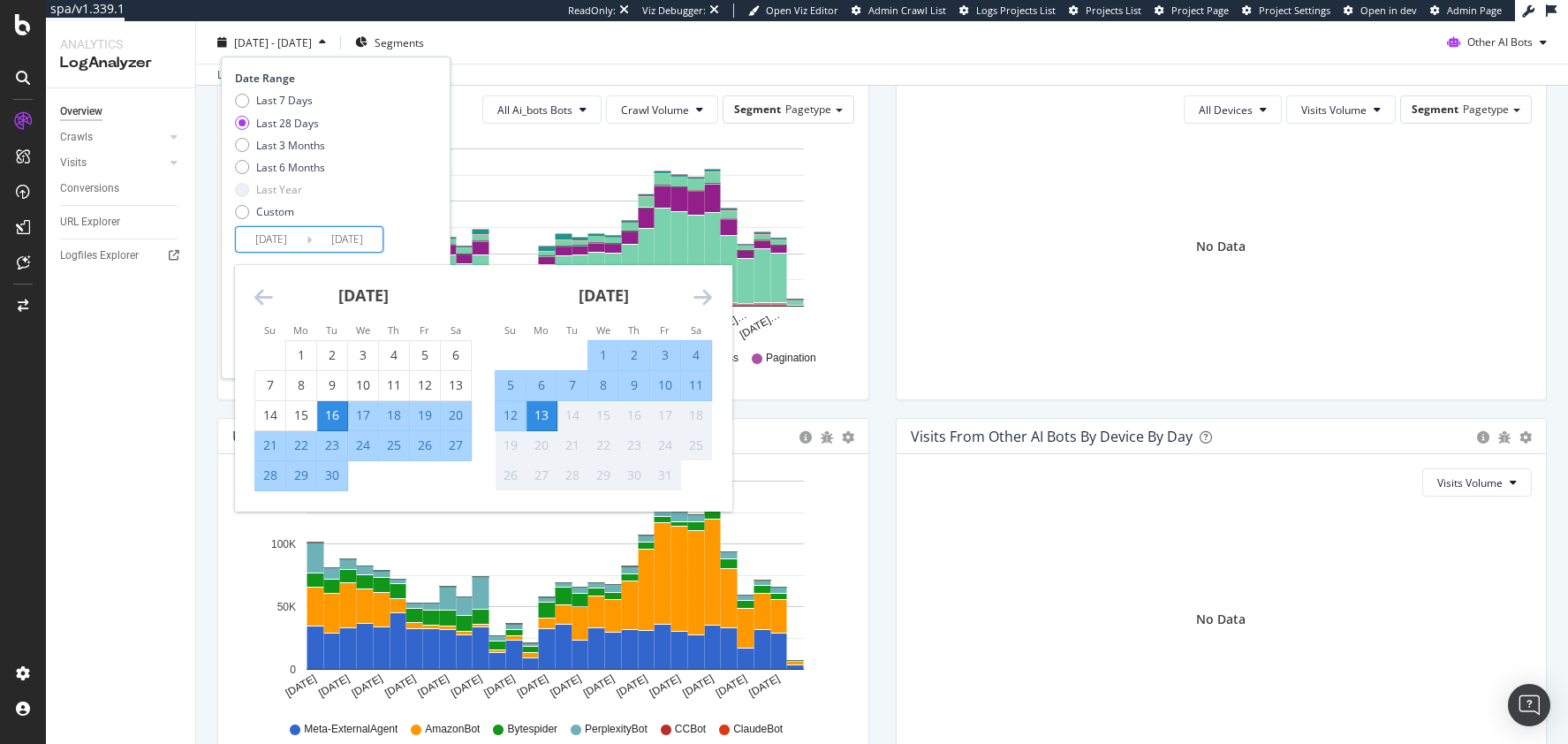
click at [602, 348] on div "1" at bounding box center [603, 355] width 30 height 18
type input "[DATE]"
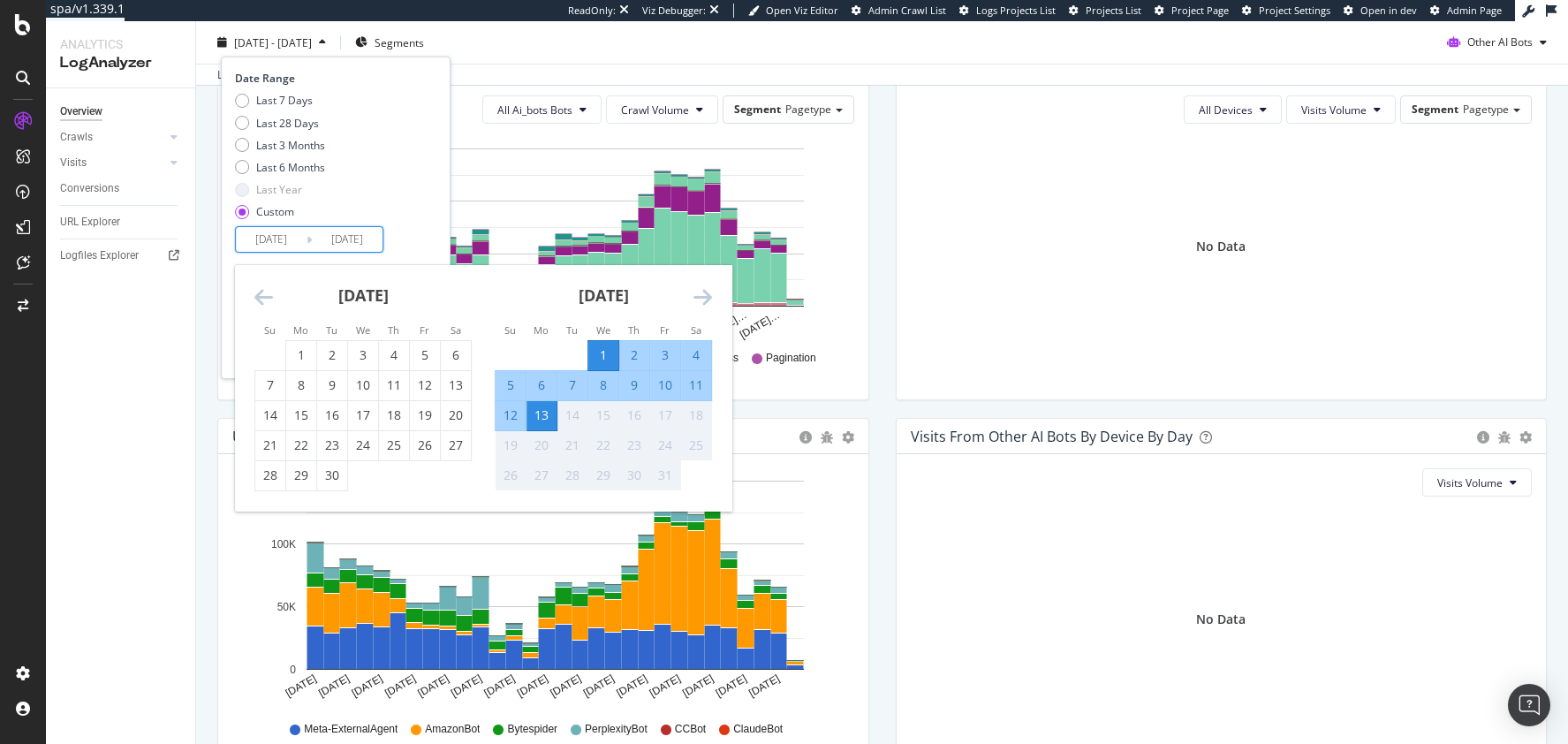
click at [540, 415] on div "13" at bounding box center [541, 416] width 30 height 18
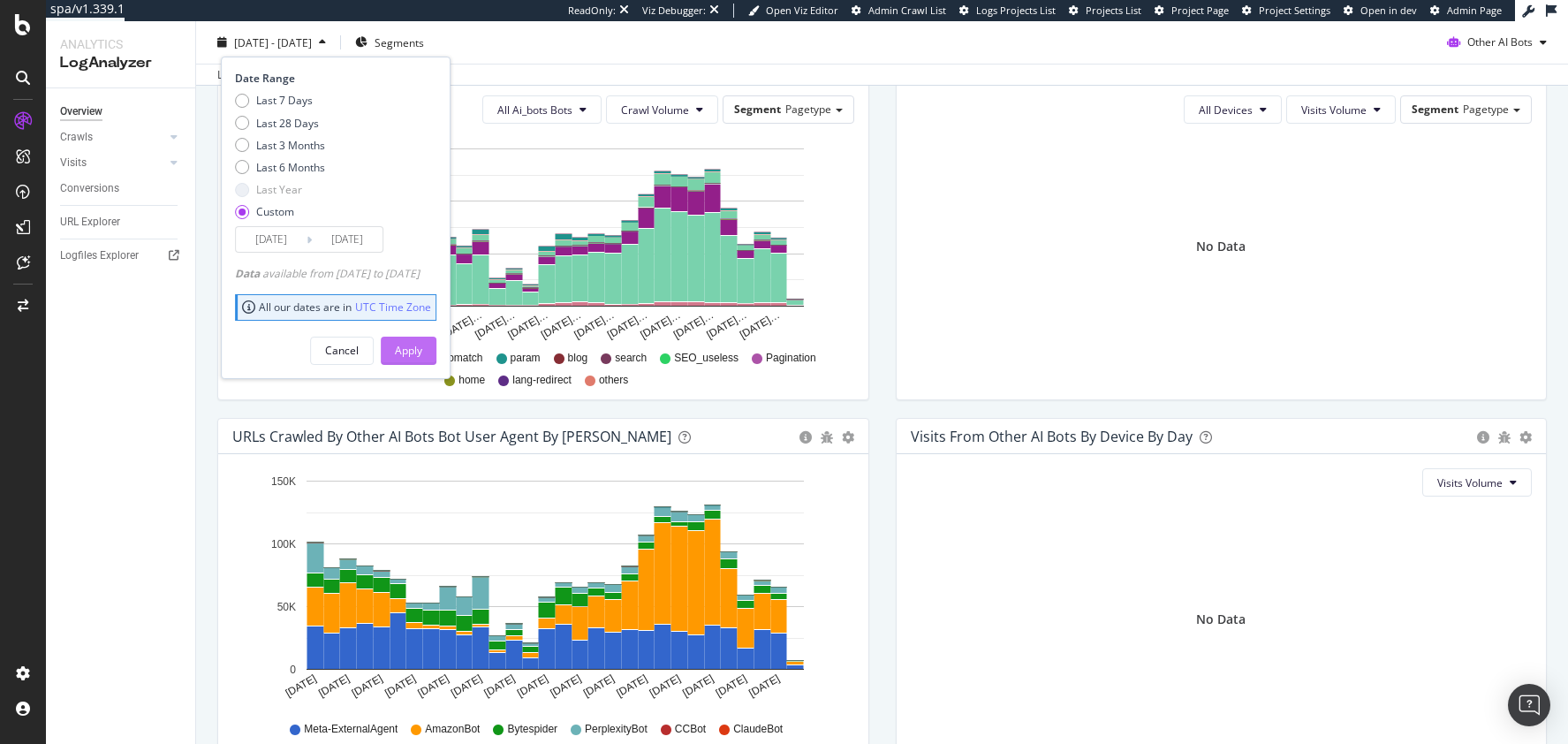
click at [422, 346] on div "Apply" at bounding box center [408, 350] width 27 height 15
